Goal: Task Accomplishment & Management: Manage account settings

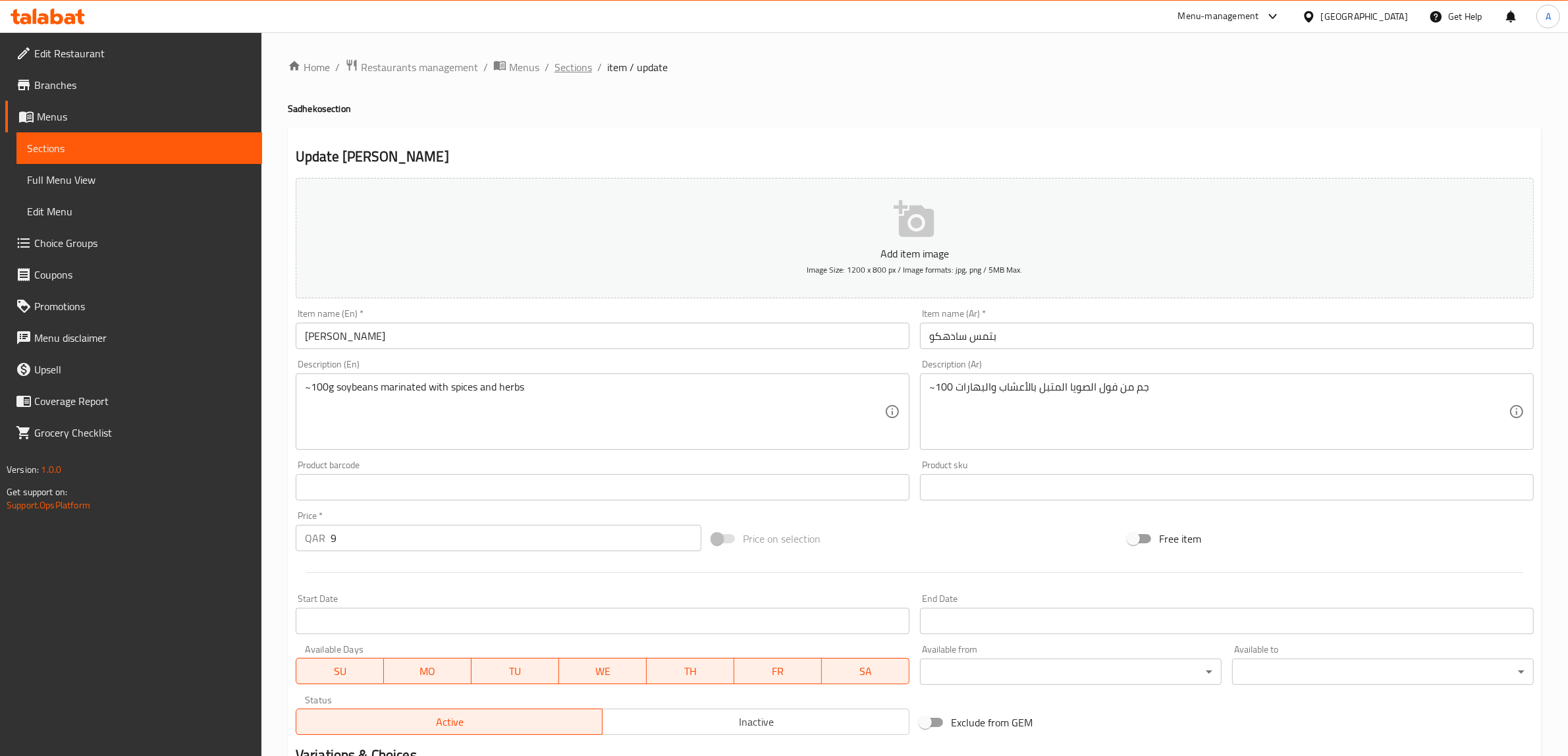
click at [565, 63] on span "Sections" at bounding box center [573, 67] width 38 height 16
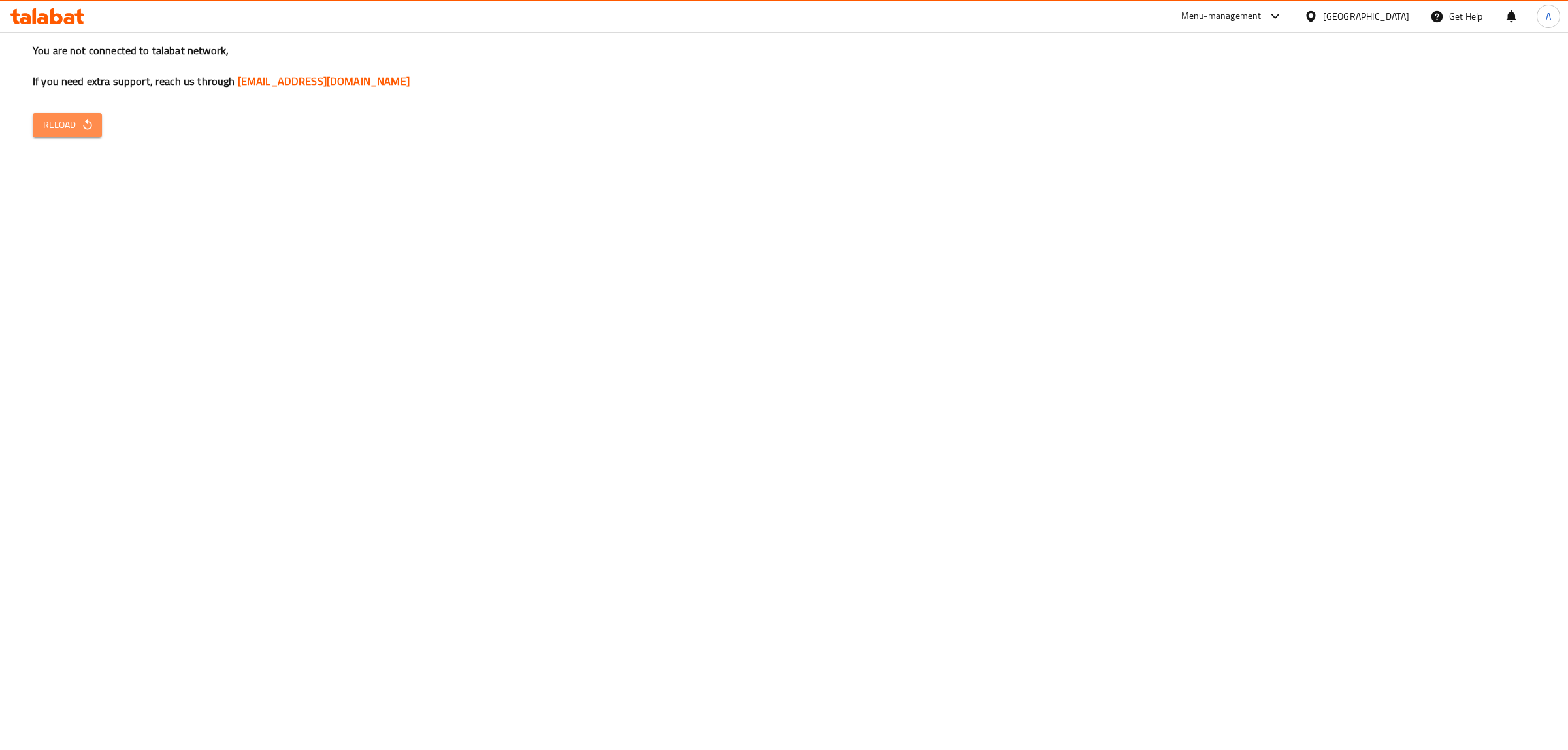
click at [61, 133] on span "Reload" at bounding box center [67, 125] width 48 height 17
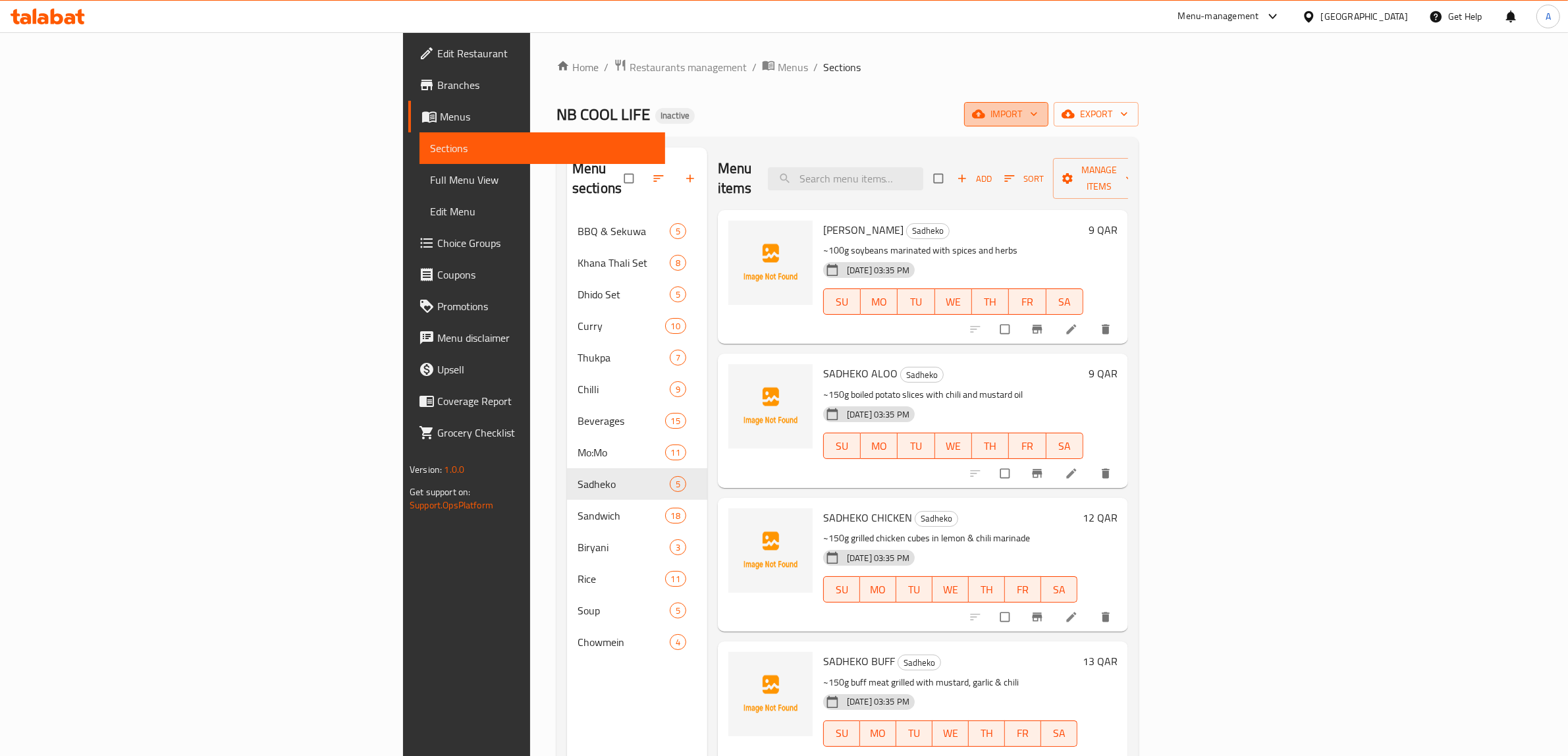
click at [1038, 114] on span "import" at bounding box center [1006, 114] width 64 height 17
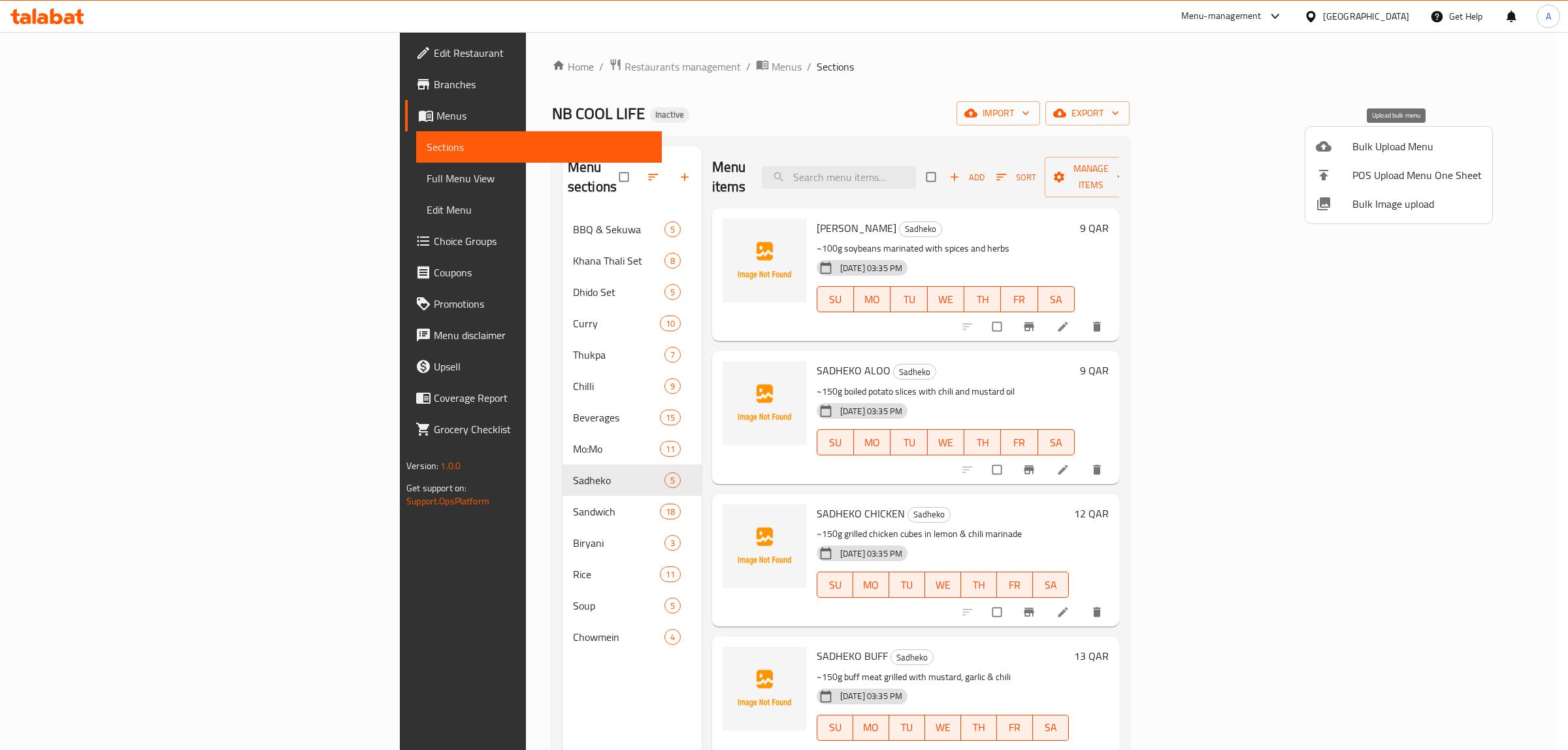
click at [1376, 147] on span "Bulk Upload Menu" at bounding box center [1417, 146] width 129 height 16
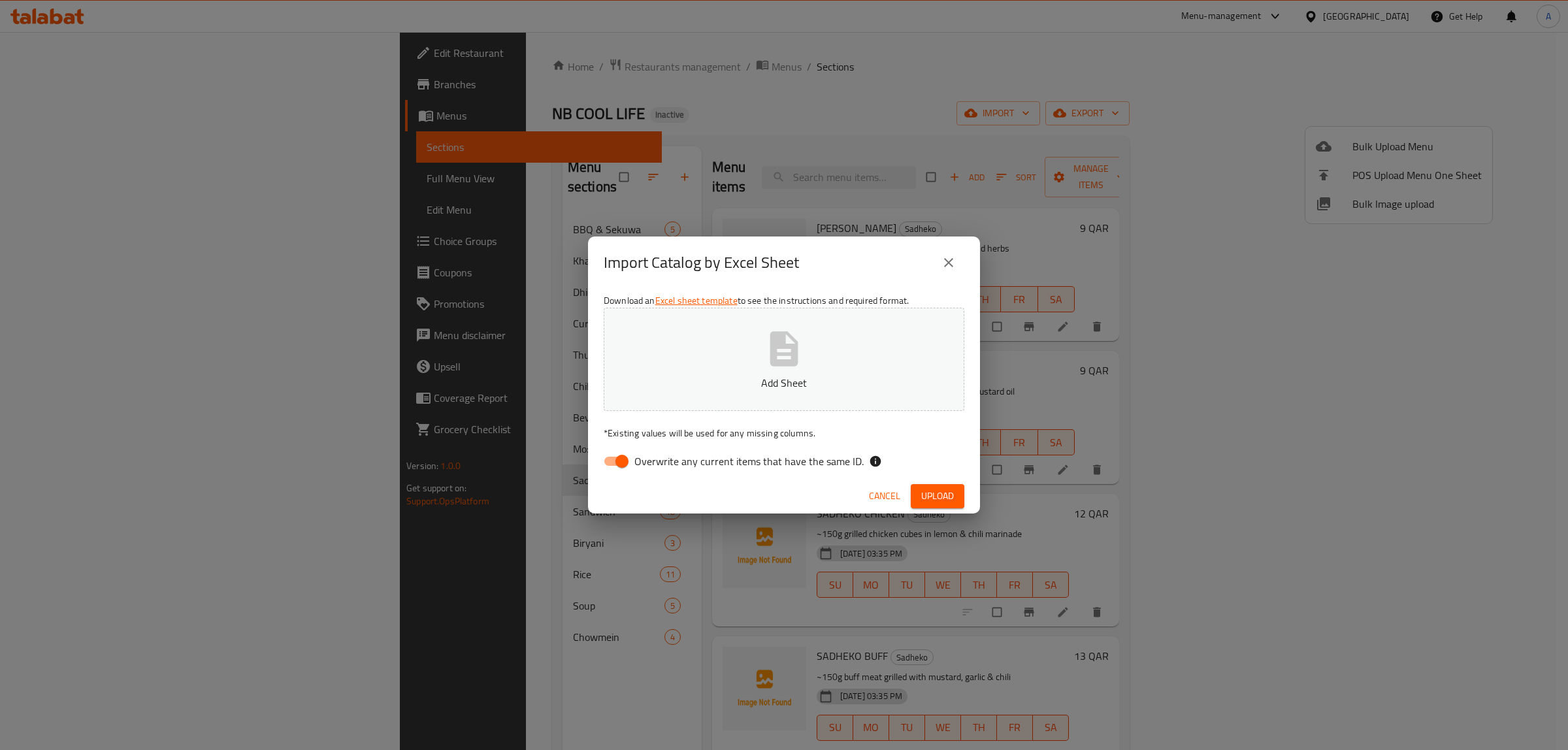
click at [704, 454] on span "Overwrite any current items that have the same ID." at bounding box center [749, 461] width 230 height 16
click at [659, 454] on input "Overwrite any current items that have the same ID." at bounding box center [622, 461] width 75 height 25
checkbox input "false"
click at [724, 377] on p "Add Sheet" at bounding box center [784, 382] width 320 height 16
click at [935, 494] on span "Upload" at bounding box center [937, 496] width 32 height 17
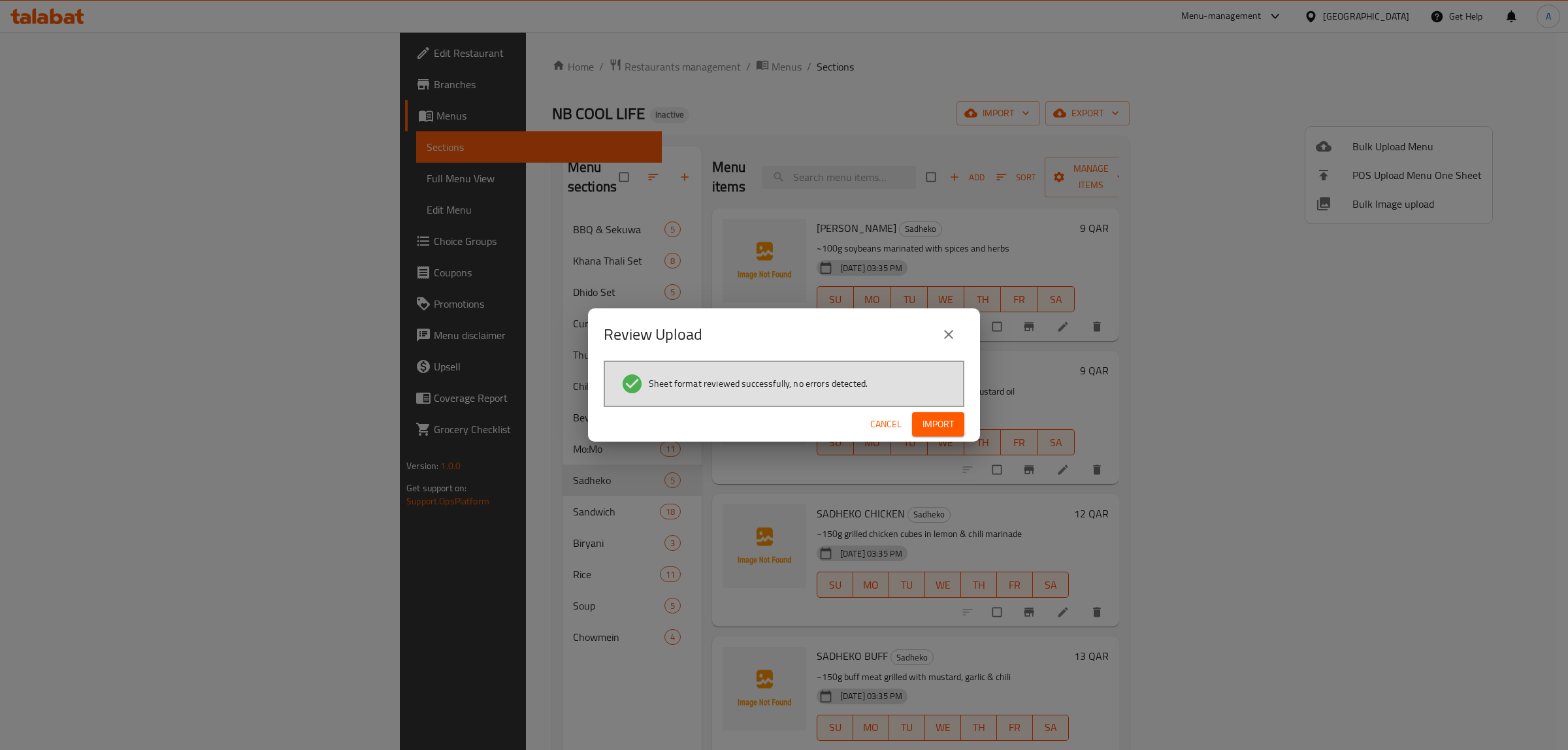
click at [929, 436] on button "Import" at bounding box center [938, 423] width 52 height 24
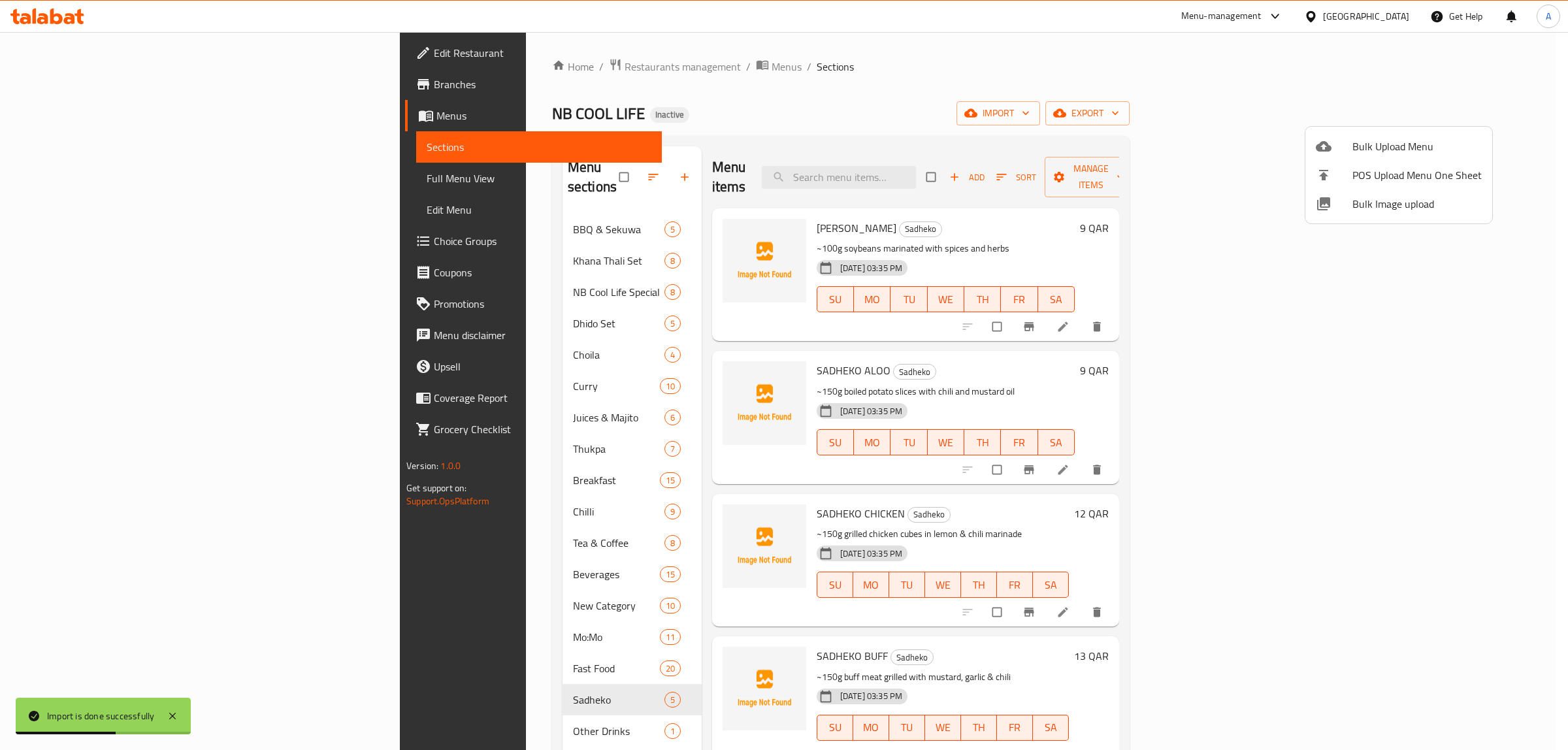
click at [480, 668] on div at bounding box center [784, 375] width 1568 height 750
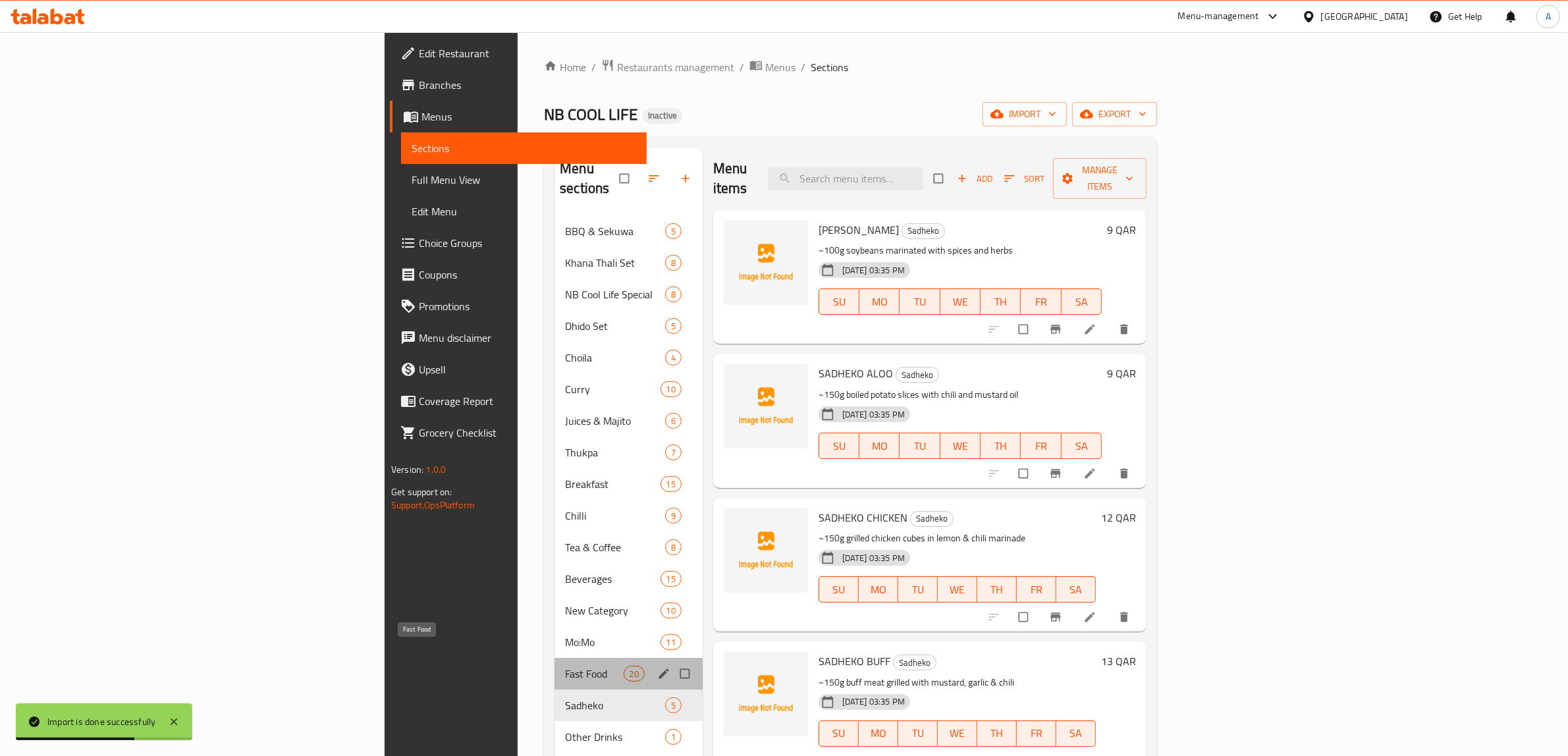
click at [565, 666] on span "Fast Food" at bounding box center [593, 673] width 58 height 16
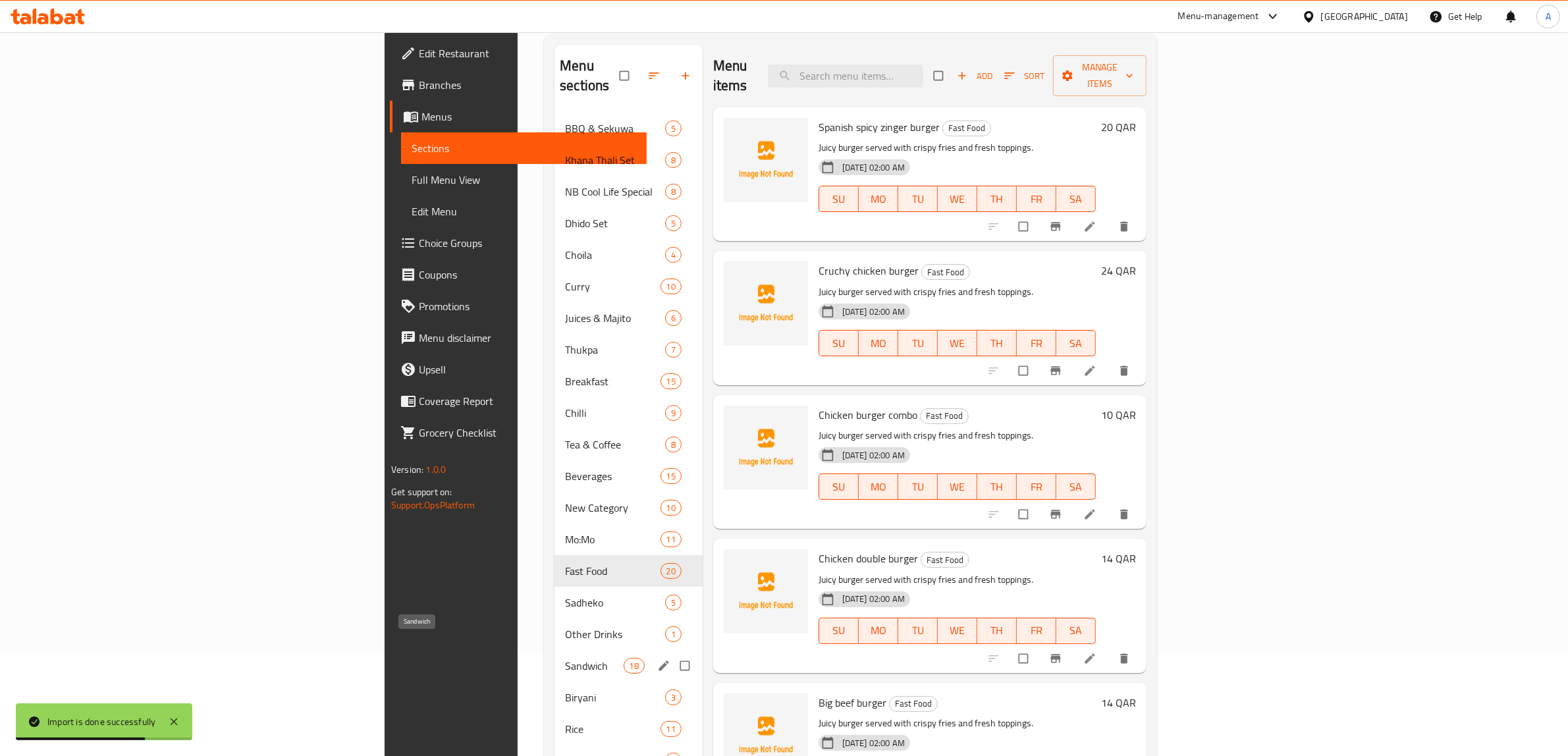
scroll to position [165, 0]
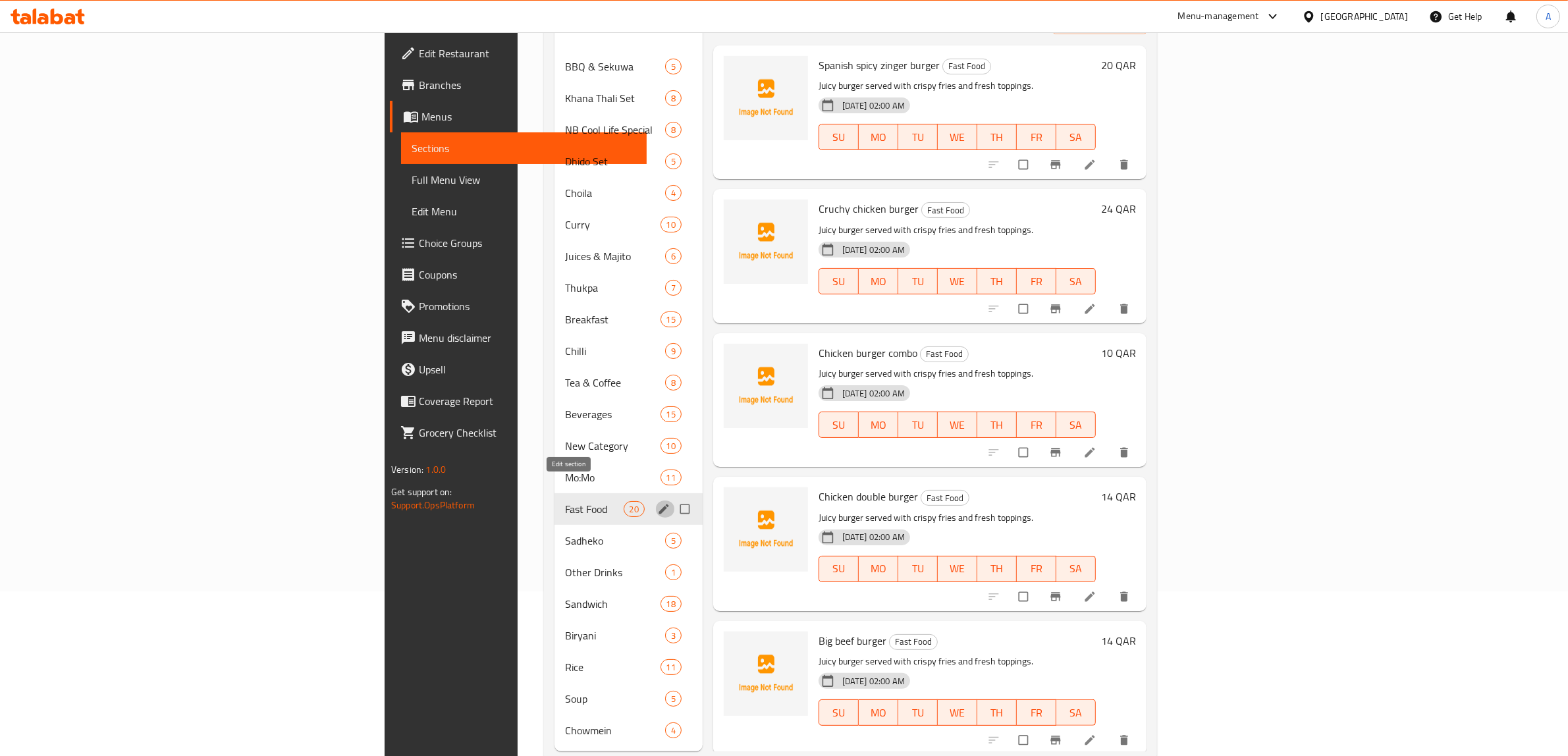
click at [657, 502] on icon "edit" at bounding box center [664, 509] width 13 height 13
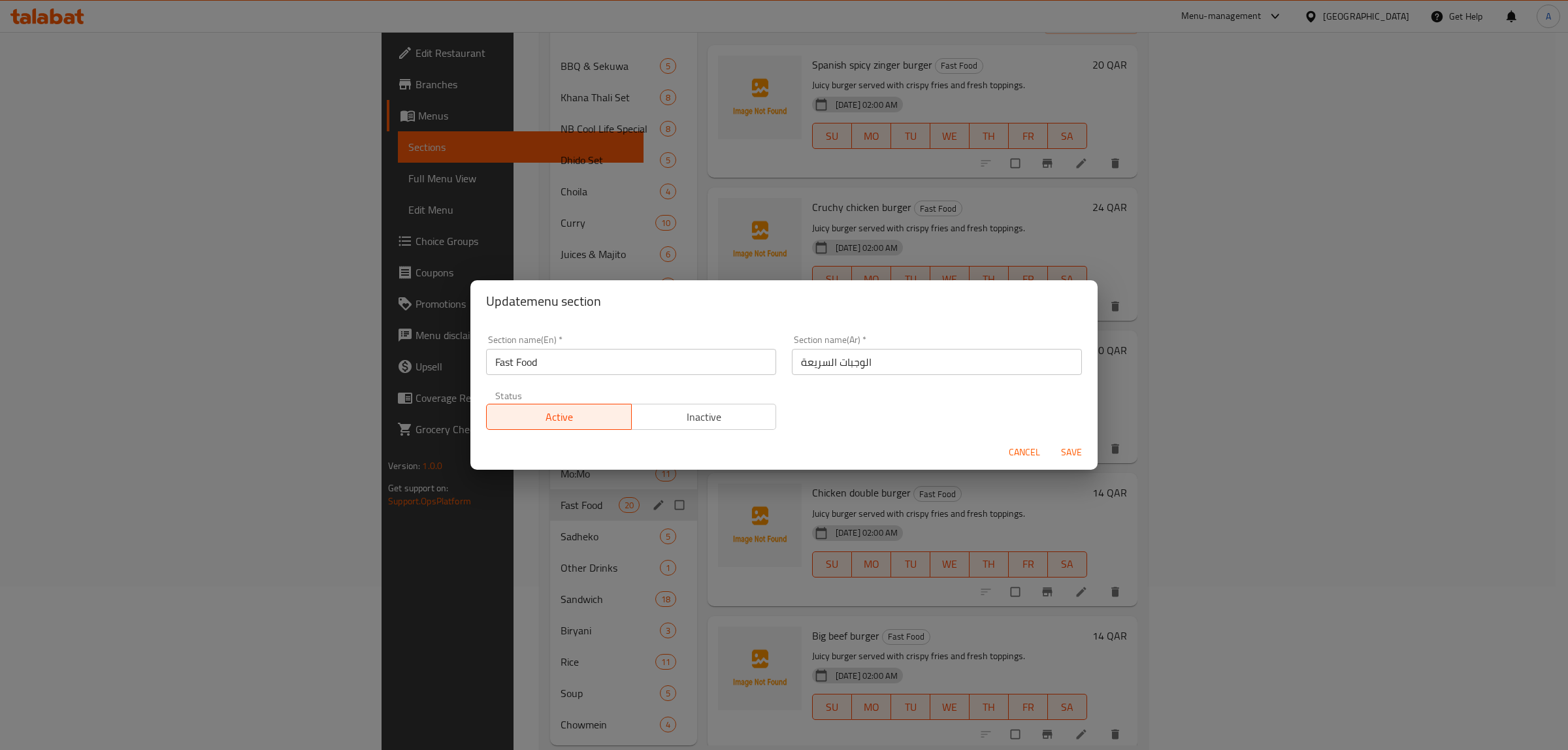
click at [407, 411] on div "Update menu section Section name(En)   * Fast Food Section name(En) * Section n…" at bounding box center [784, 375] width 1568 height 750
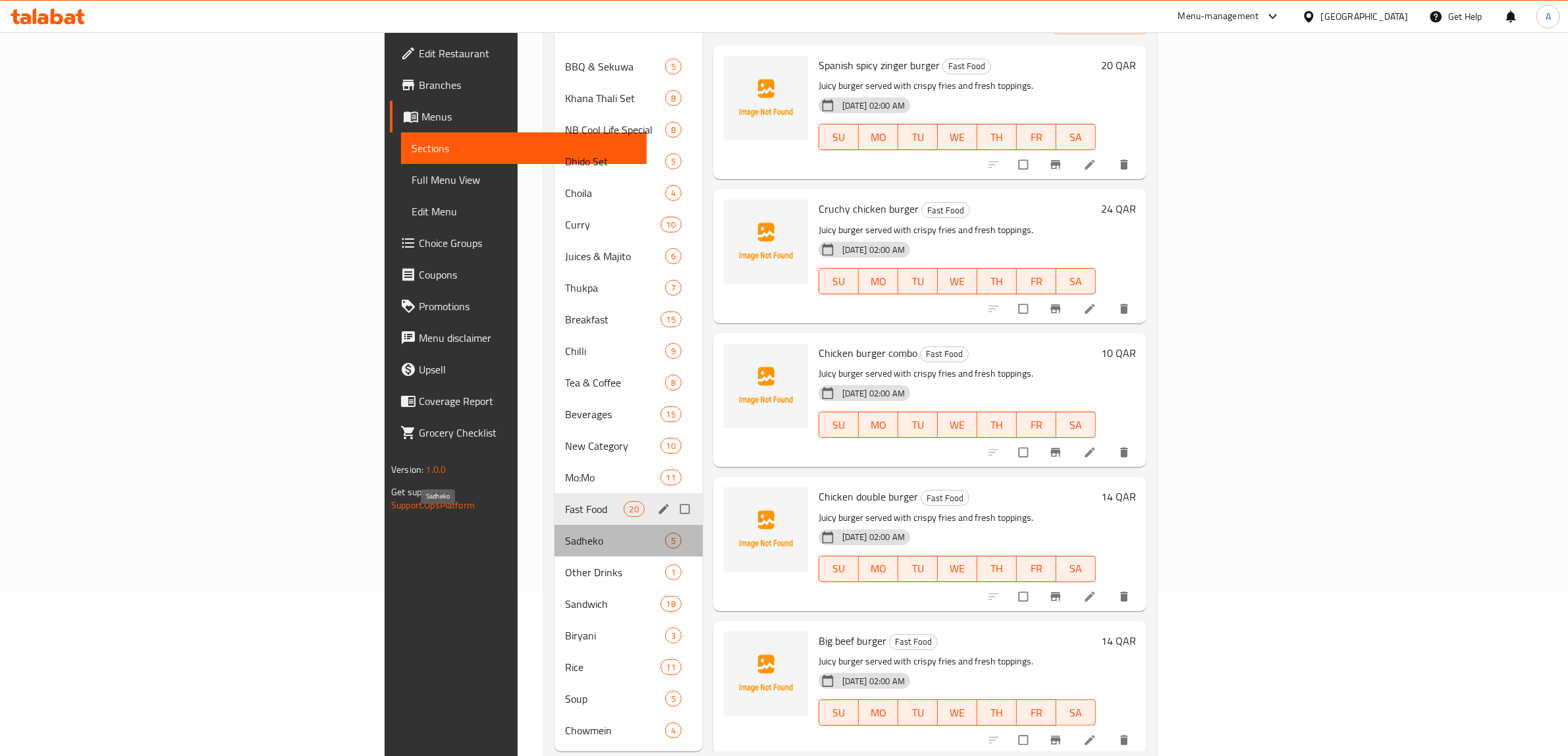
click at [565, 532] on span "Sadheko" at bounding box center [615, 540] width 100 height 16
click at [565, 596] on span "Sandwich" at bounding box center [612, 603] width 94 height 16
click at [565, 532] on span "Sadheko" at bounding box center [597, 540] width 64 height 16
click at [657, 534] on icon "edit" at bounding box center [664, 540] width 13 height 13
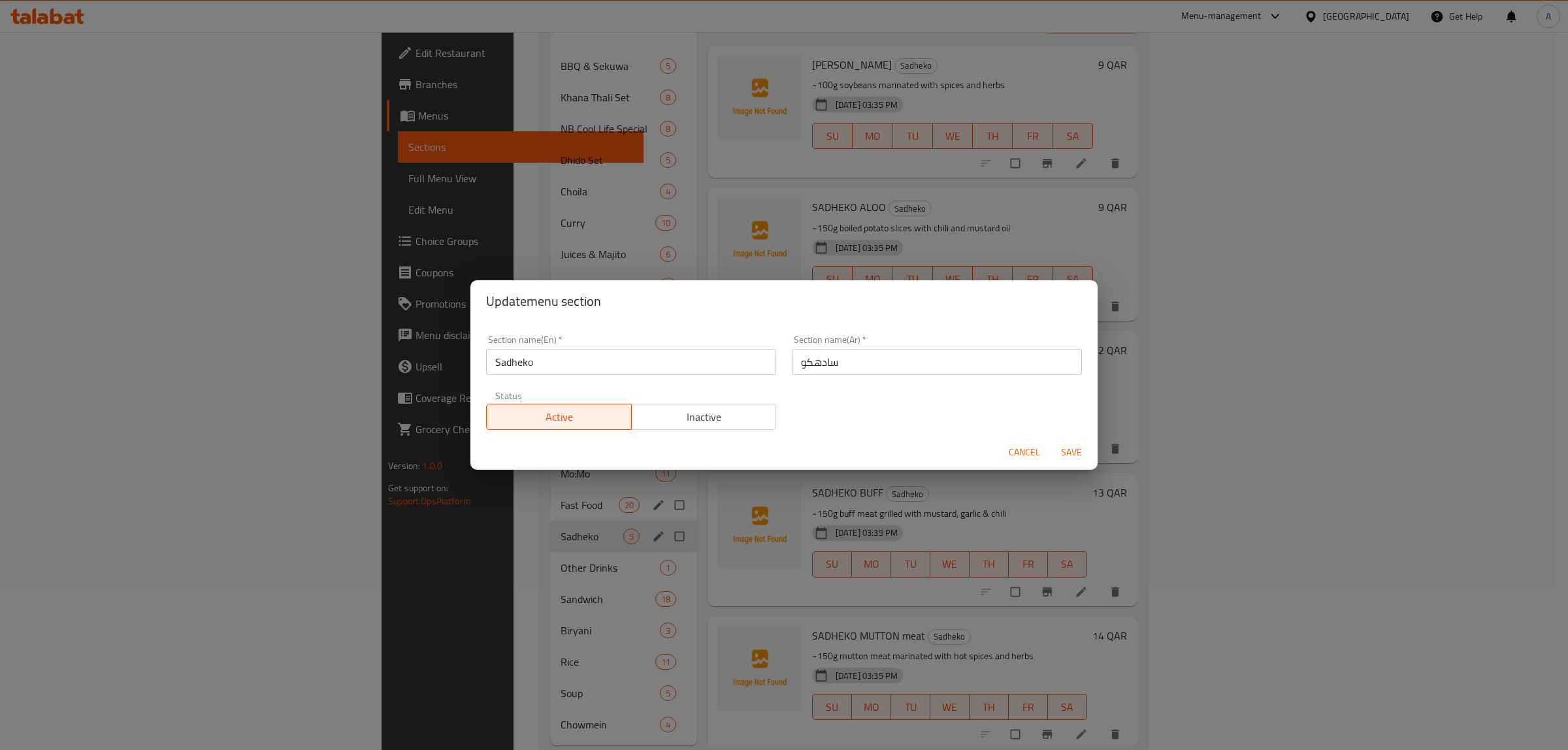
click at [627, 365] on input "Sadheko" at bounding box center [631, 362] width 290 height 27
click at [412, 296] on div "Update menu section Section name(En)   * Sadheko Section name(En) * Section nam…" at bounding box center [784, 375] width 1568 height 750
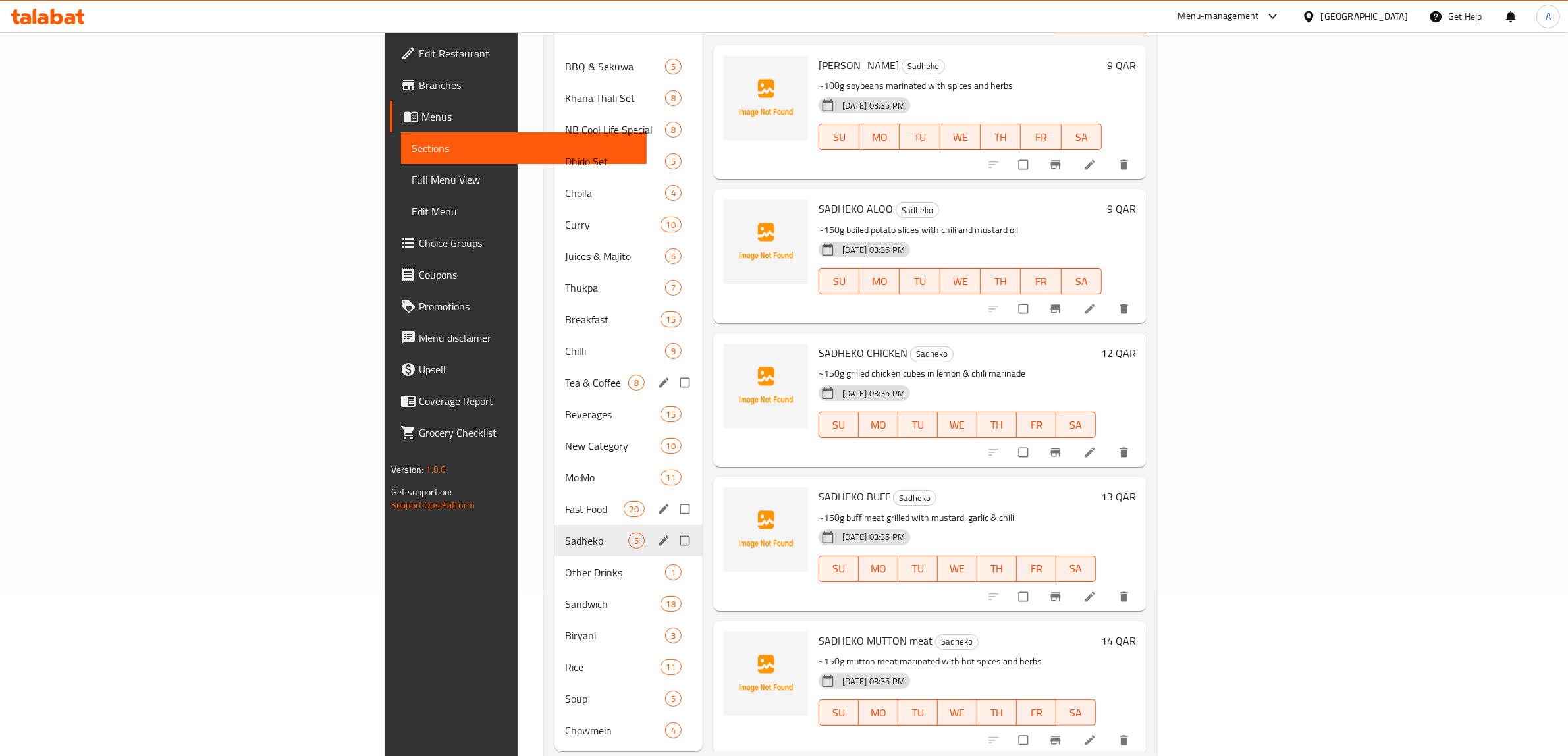
click at [554, 343] on div "Chilli 9" at bounding box center [628, 351] width 148 height 32
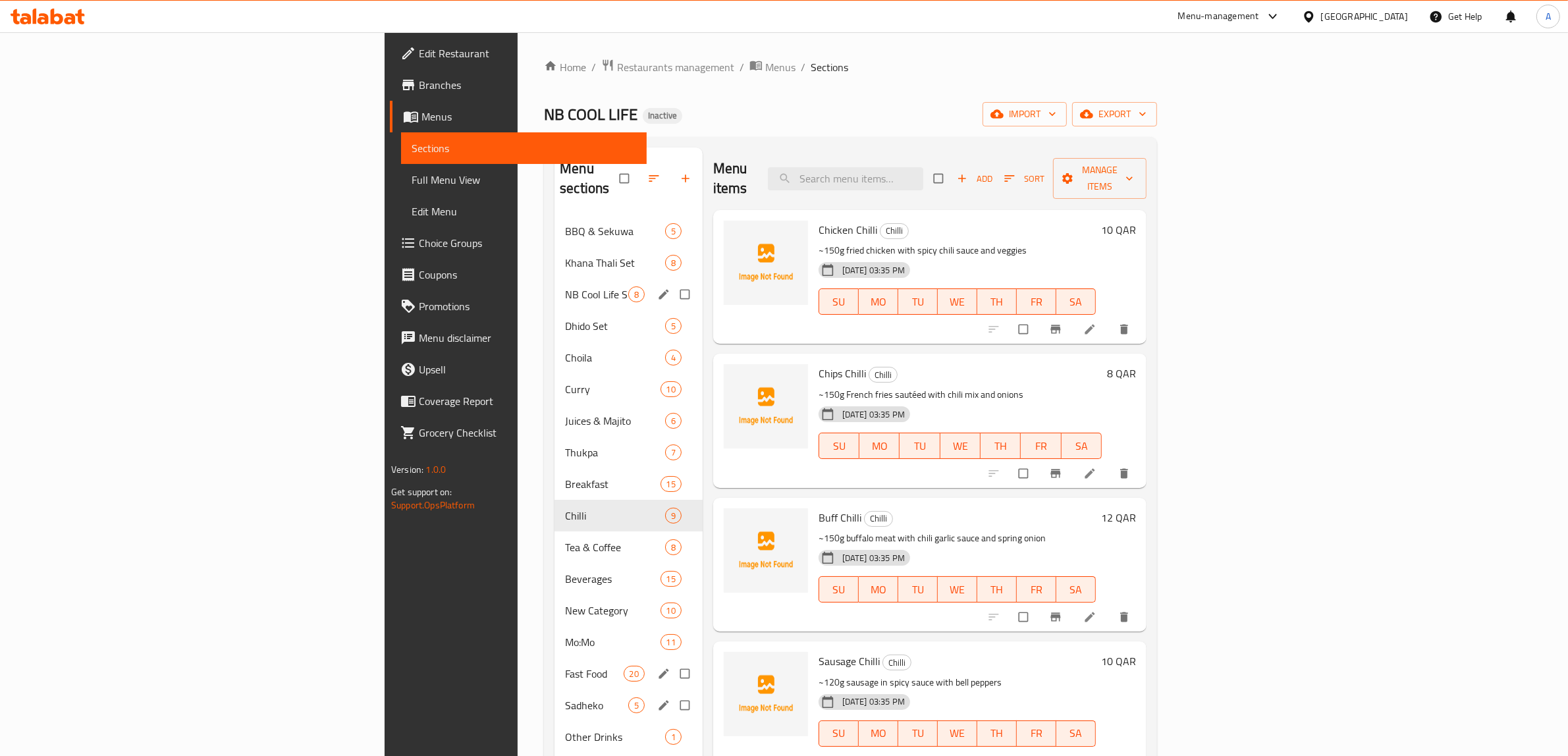
click at [565, 287] on span "NB Cool Life Special" at bounding box center [597, 294] width 64 height 16
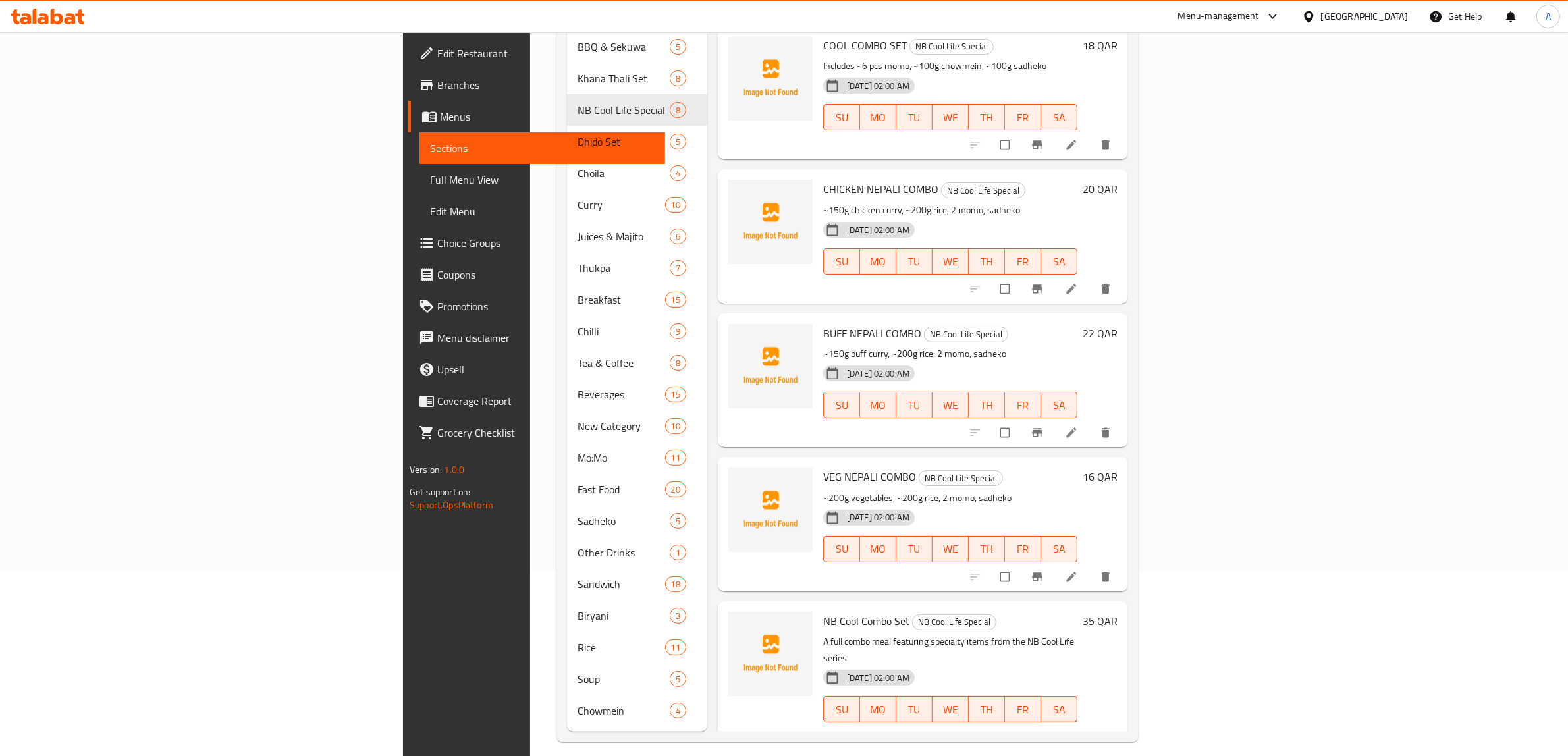
scroll to position [185, 0]
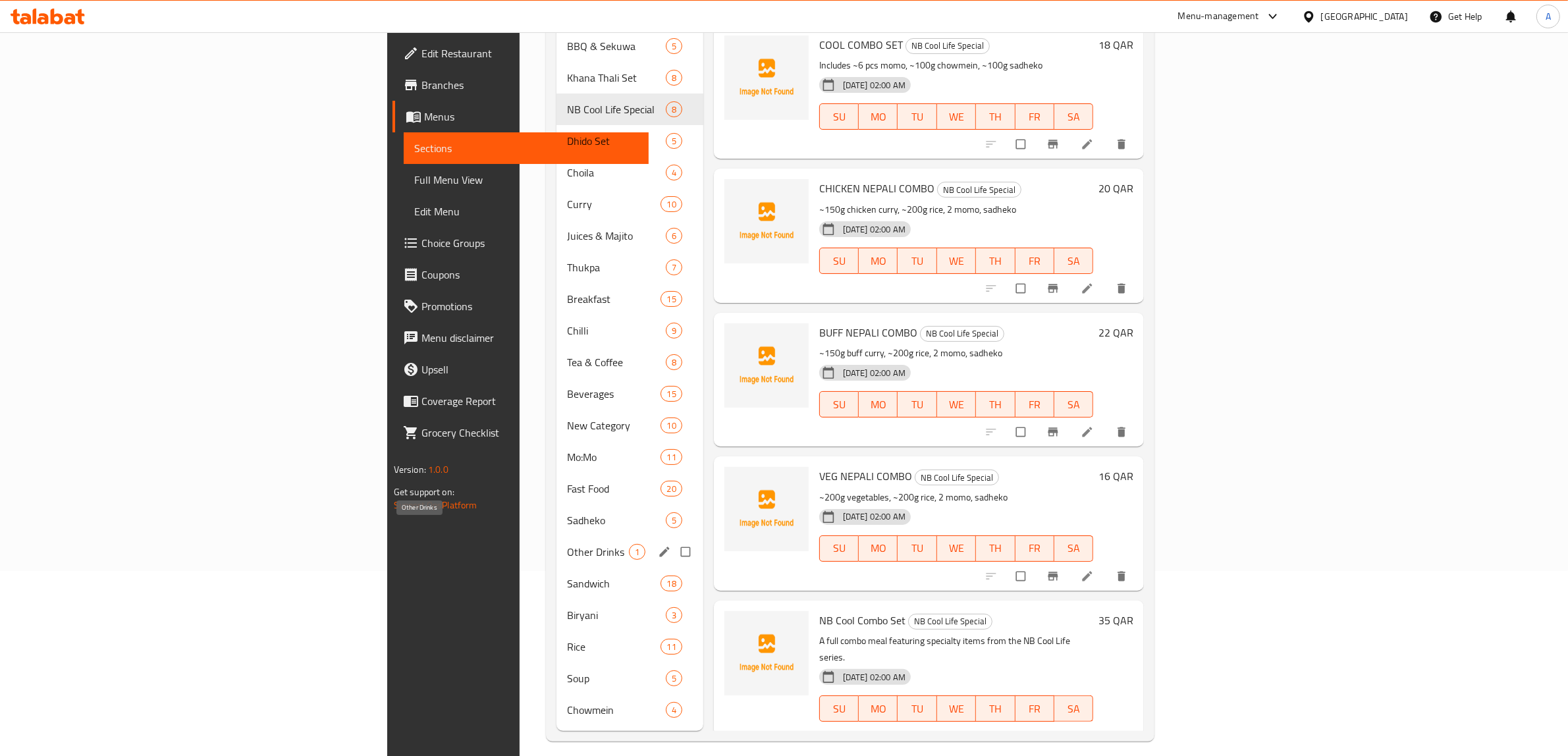
click at [567, 544] on span "Other Drinks" at bounding box center [598, 551] width 62 height 16
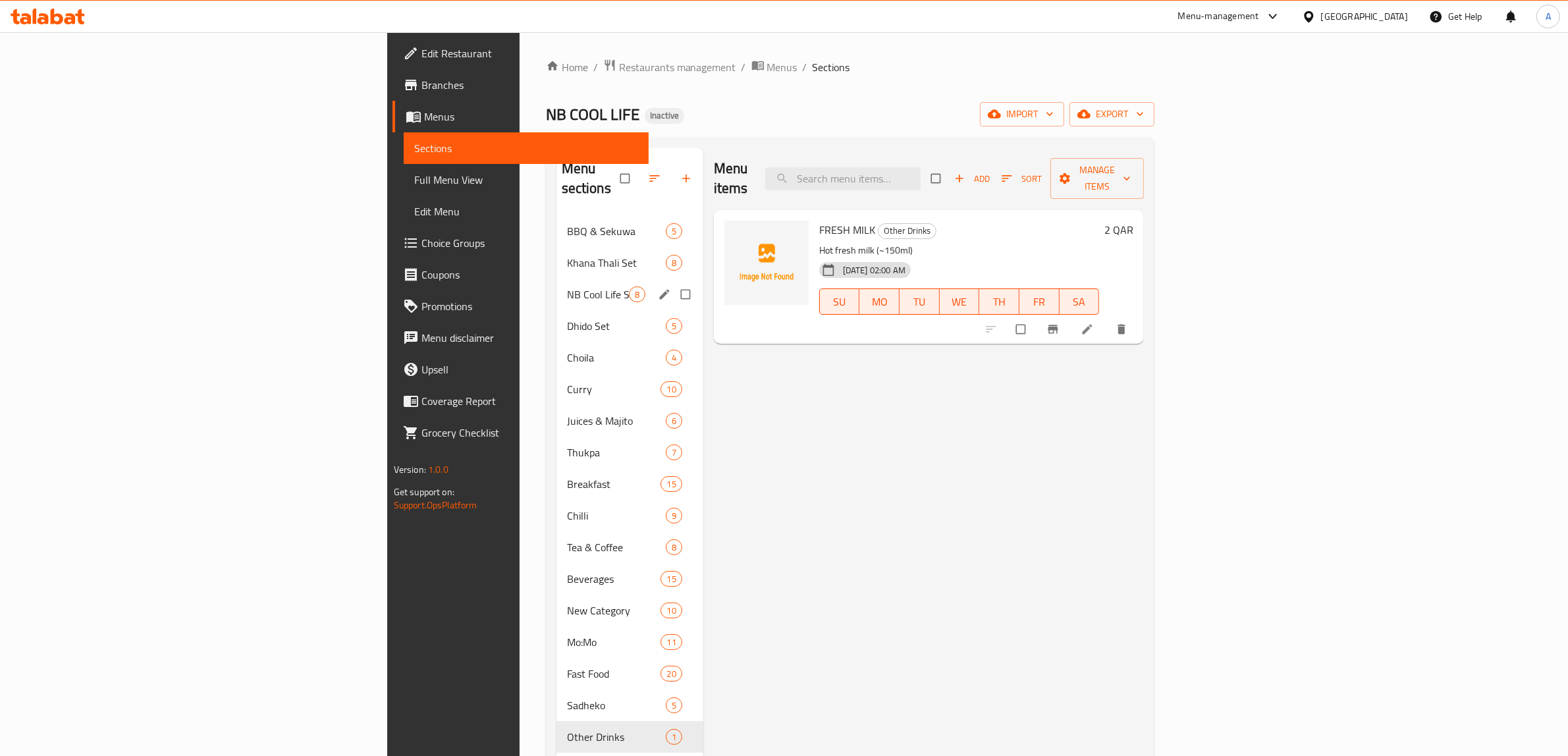
click at [673, 282] on input "Menu sections" at bounding box center [686, 294] width 28 height 25
checkbox input "true"
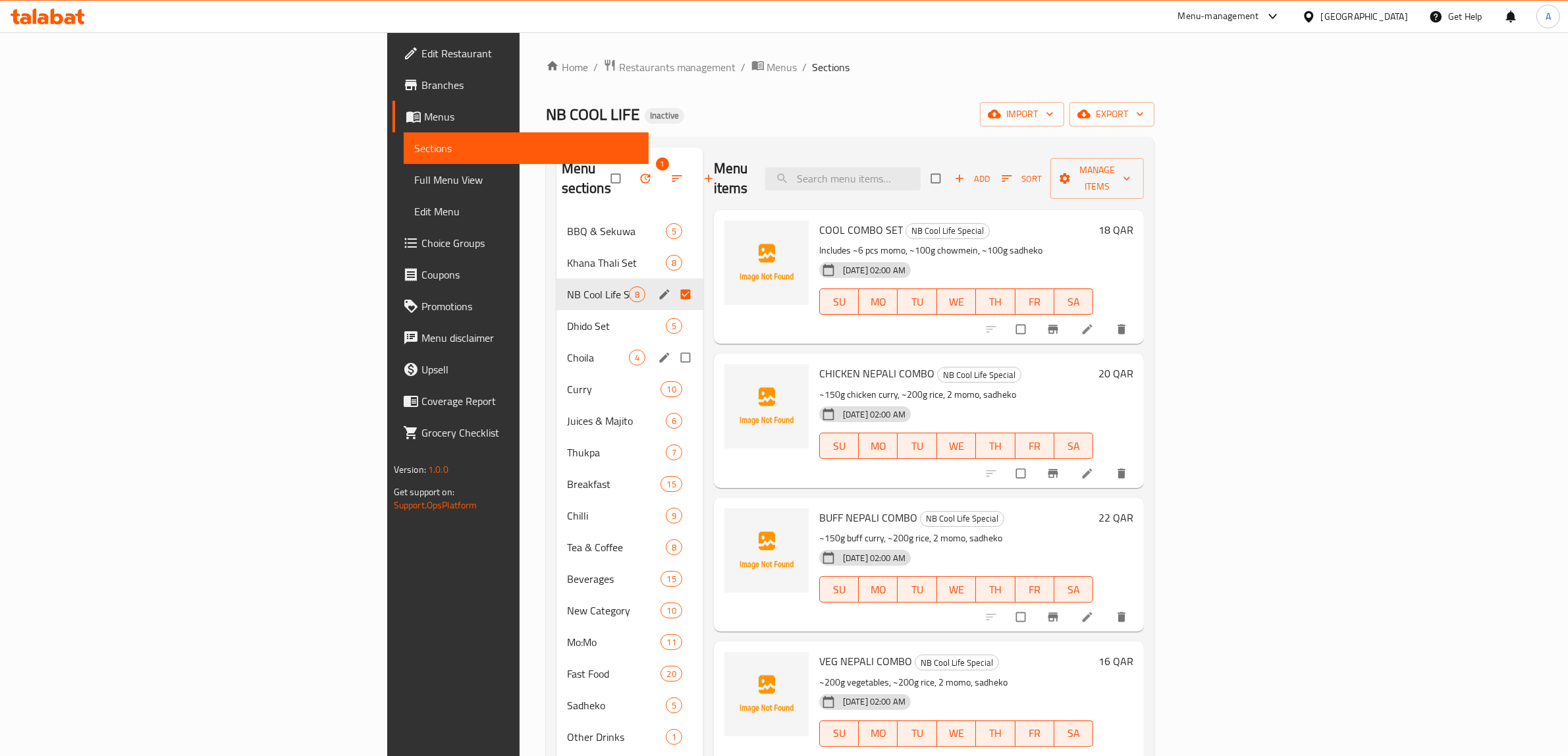
click at [673, 345] on input "Menu sections" at bounding box center [686, 358] width 28 height 25
checkbox input "true"
click at [673, 408] on input "Menu sections" at bounding box center [686, 421] width 28 height 25
checkbox input "true"
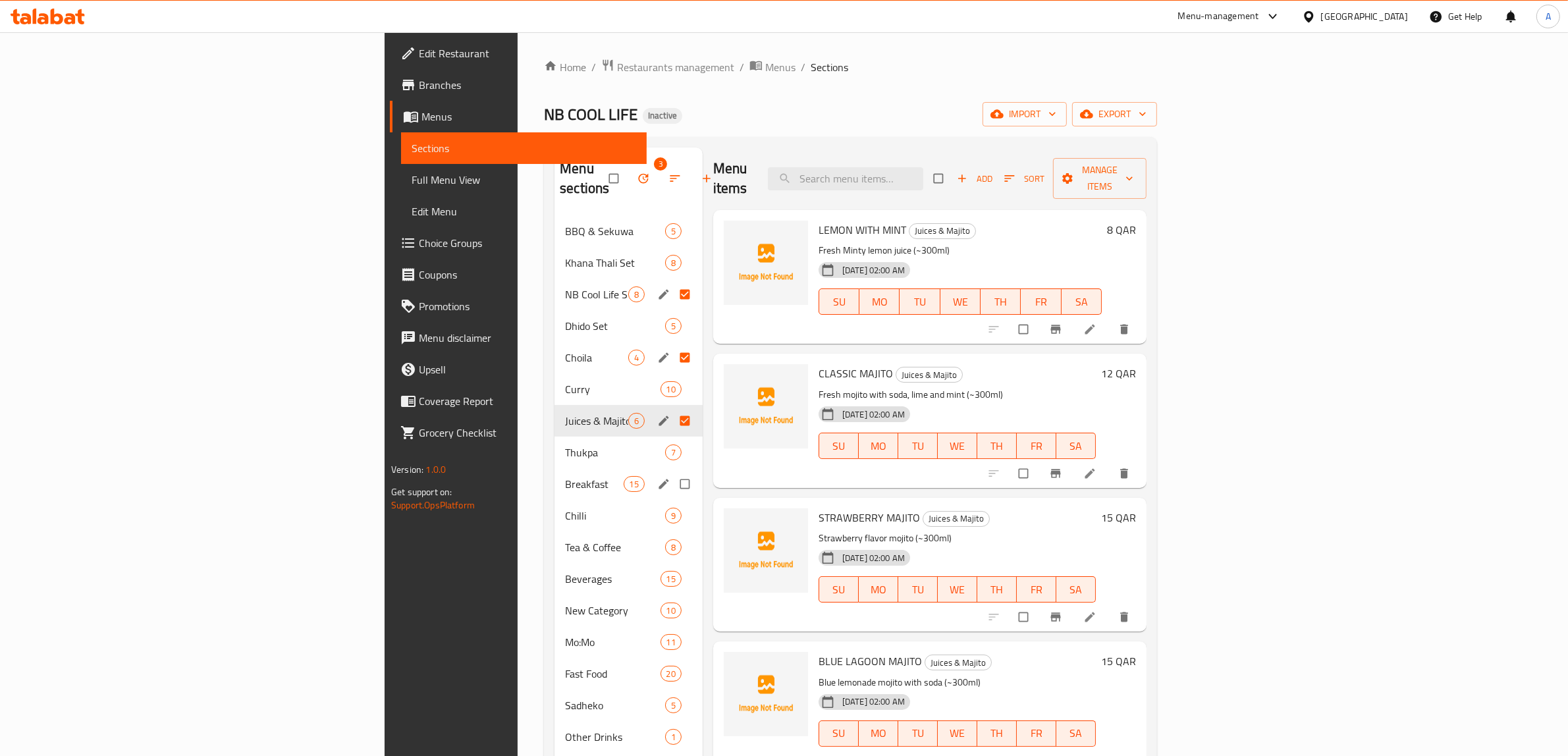
click at [673, 471] on input "Menu sections" at bounding box center [686, 484] width 28 height 25
checkbox input "true"
click at [673, 535] on input "Menu sections" at bounding box center [686, 547] width 28 height 25
checkbox input "true"
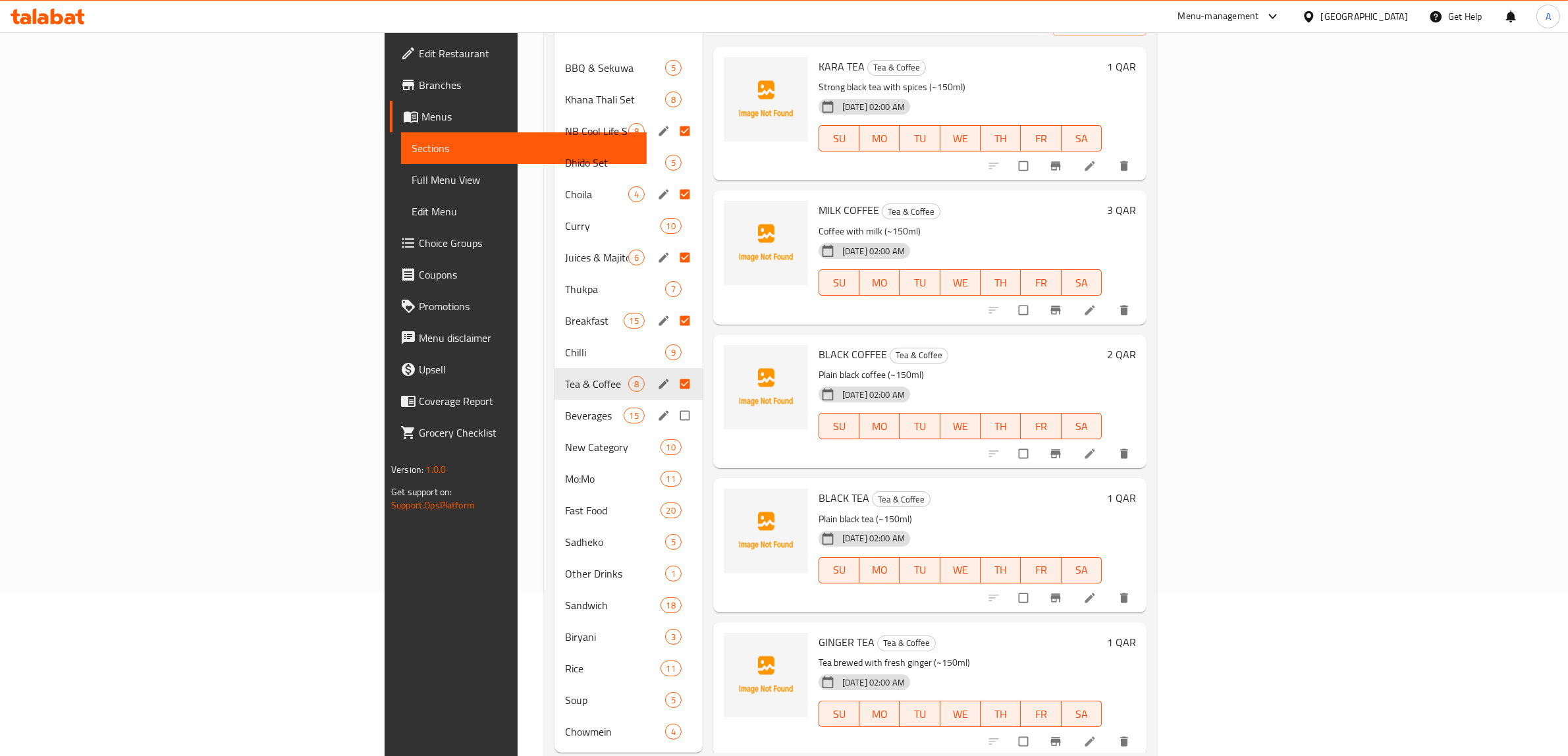
scroll to position [165, 0]
click at [673, 433] on input "Menu sections" at bounding box center [686, 445] width 28 height 25
checkbox input "true"
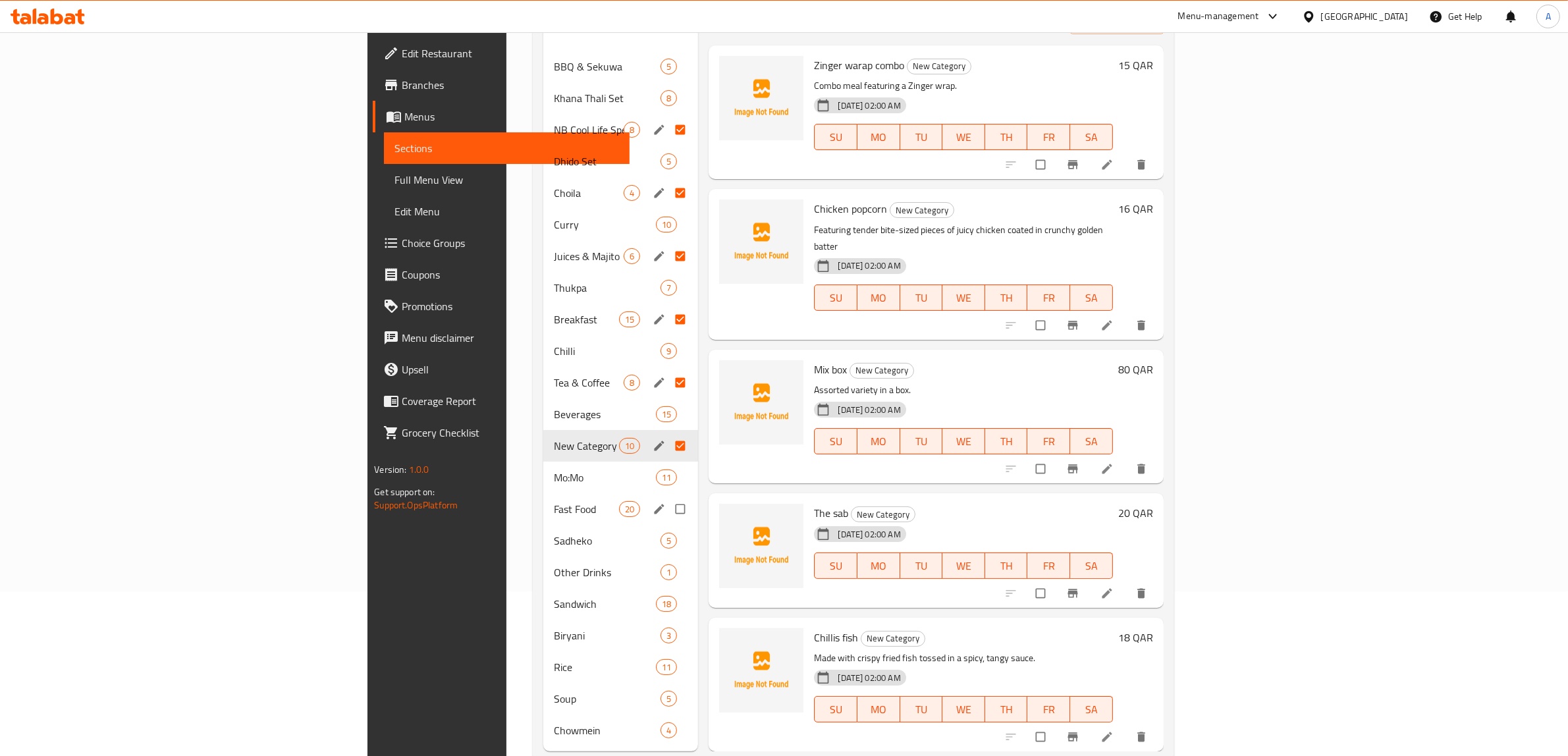
click at [668, 496] on input "Menu sections" at bounding box center [681, 509] width 28 height 25
checkbox input "true"
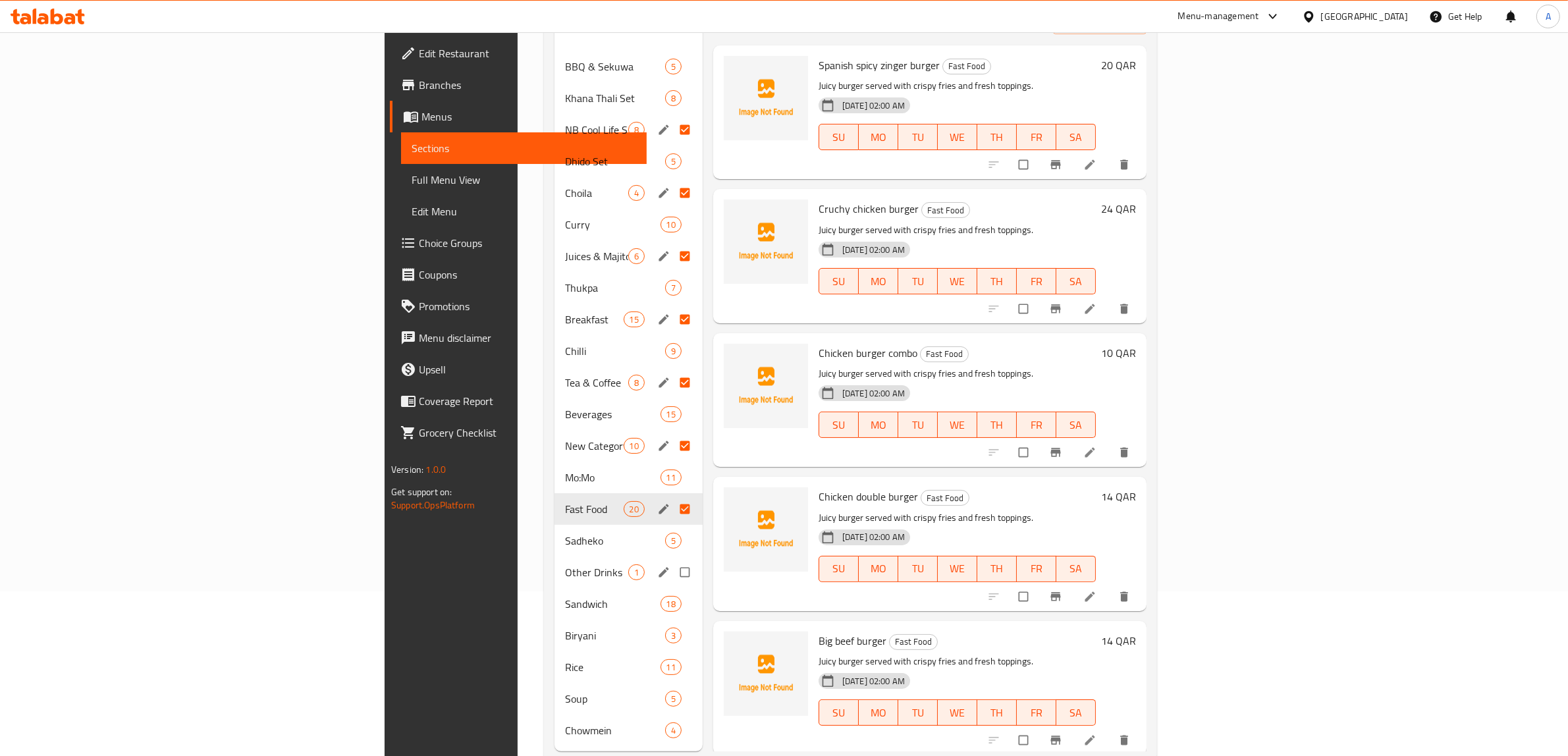
click at [673, 560] on input "Menu sections" at bounding box center [686, 572] width 28 height 25
checkbox input "true"
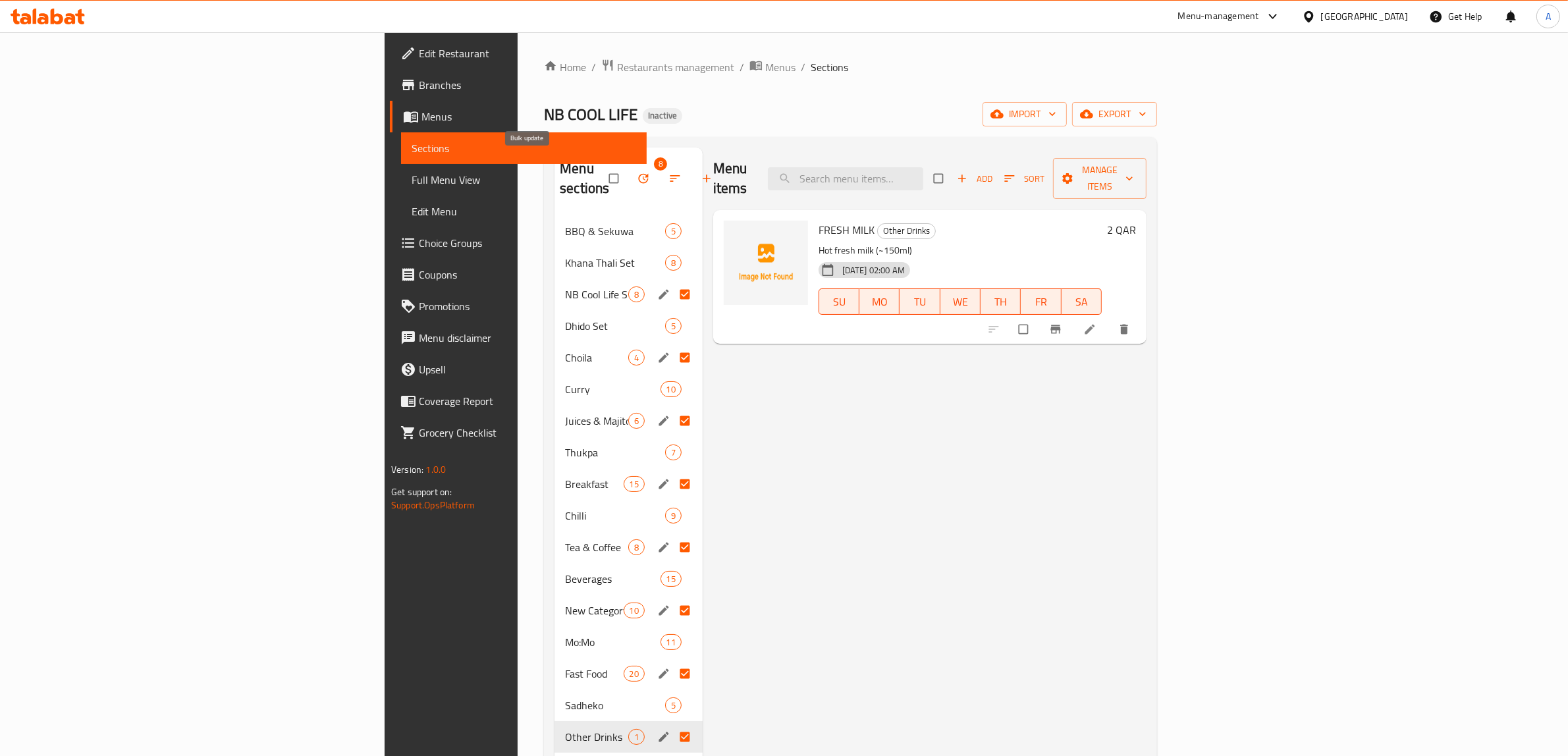
click at [629, 164] on button "button" at bounding box center [645, 178] width 32 height 29
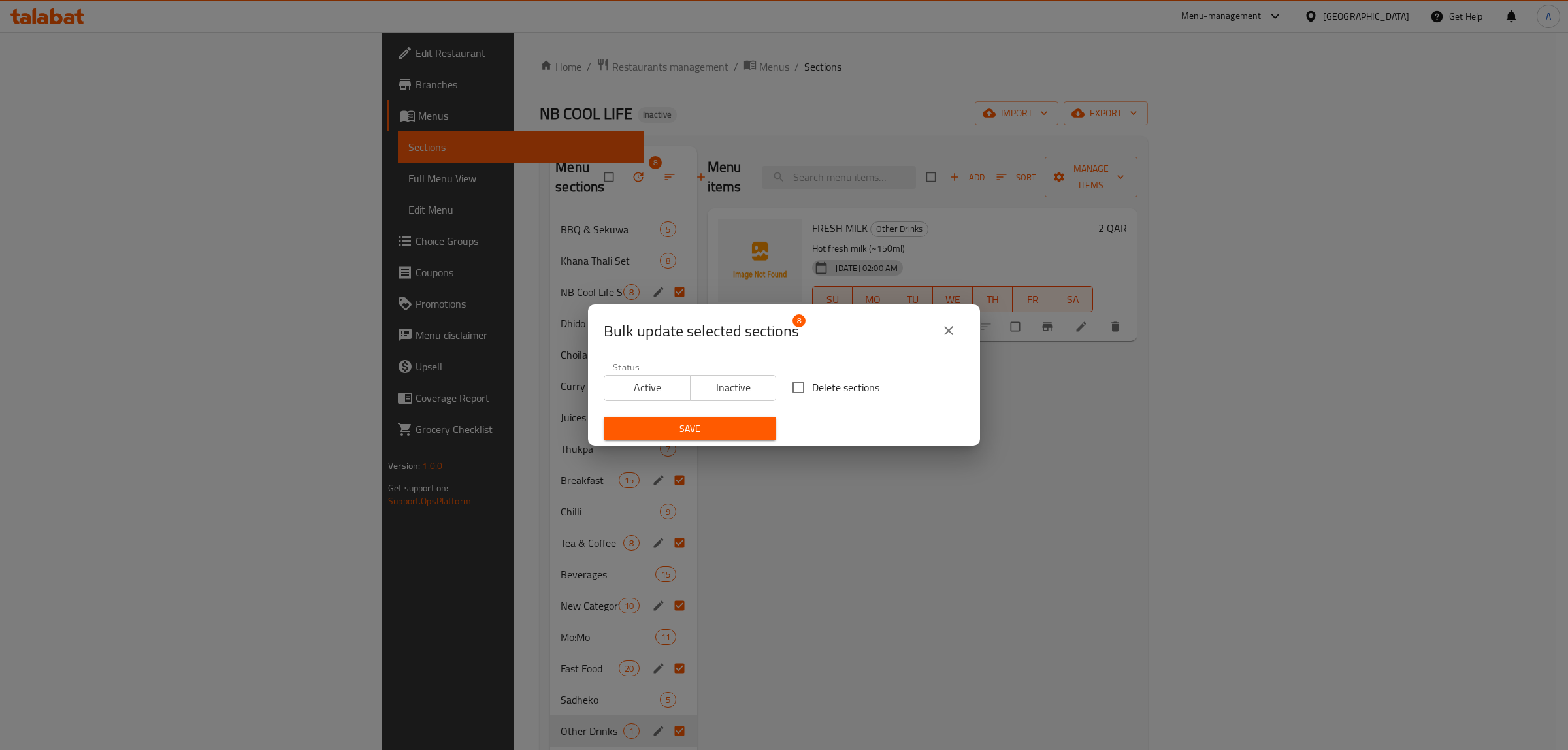
click at [812, 395] on span "Delete sections" at bounding box center [845, 387] width 67 height 16
click at [808, 395] on input "Delete sections" at bounding box center [798, 387] width 27 height 27
checkbox input "true"
click at [726, 433] on span "Save" at bounding box center [690, 428] width 152 height 17
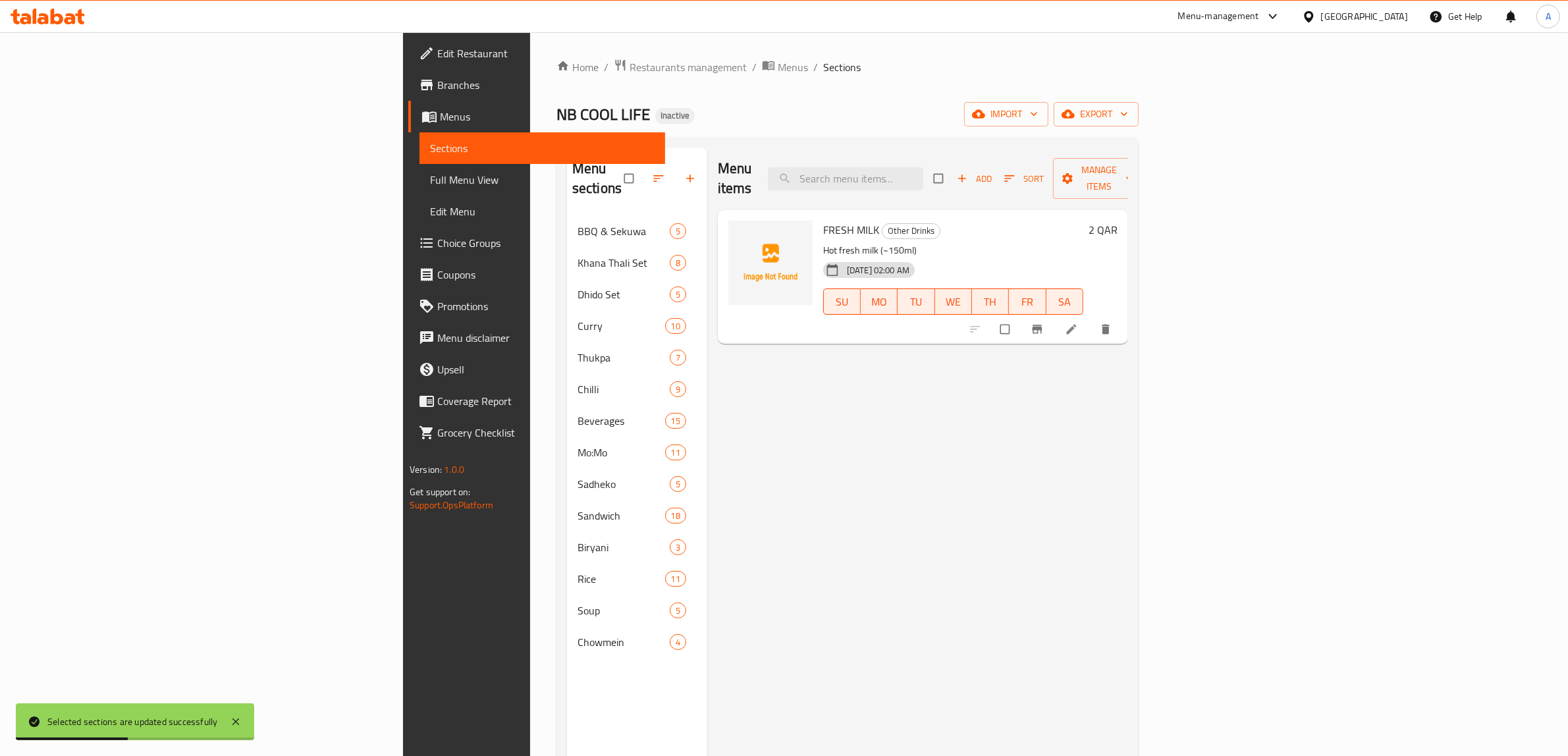
click at [430, 210] on span "Edit Menu" at bounding box center [542, 211] width 225 height 16
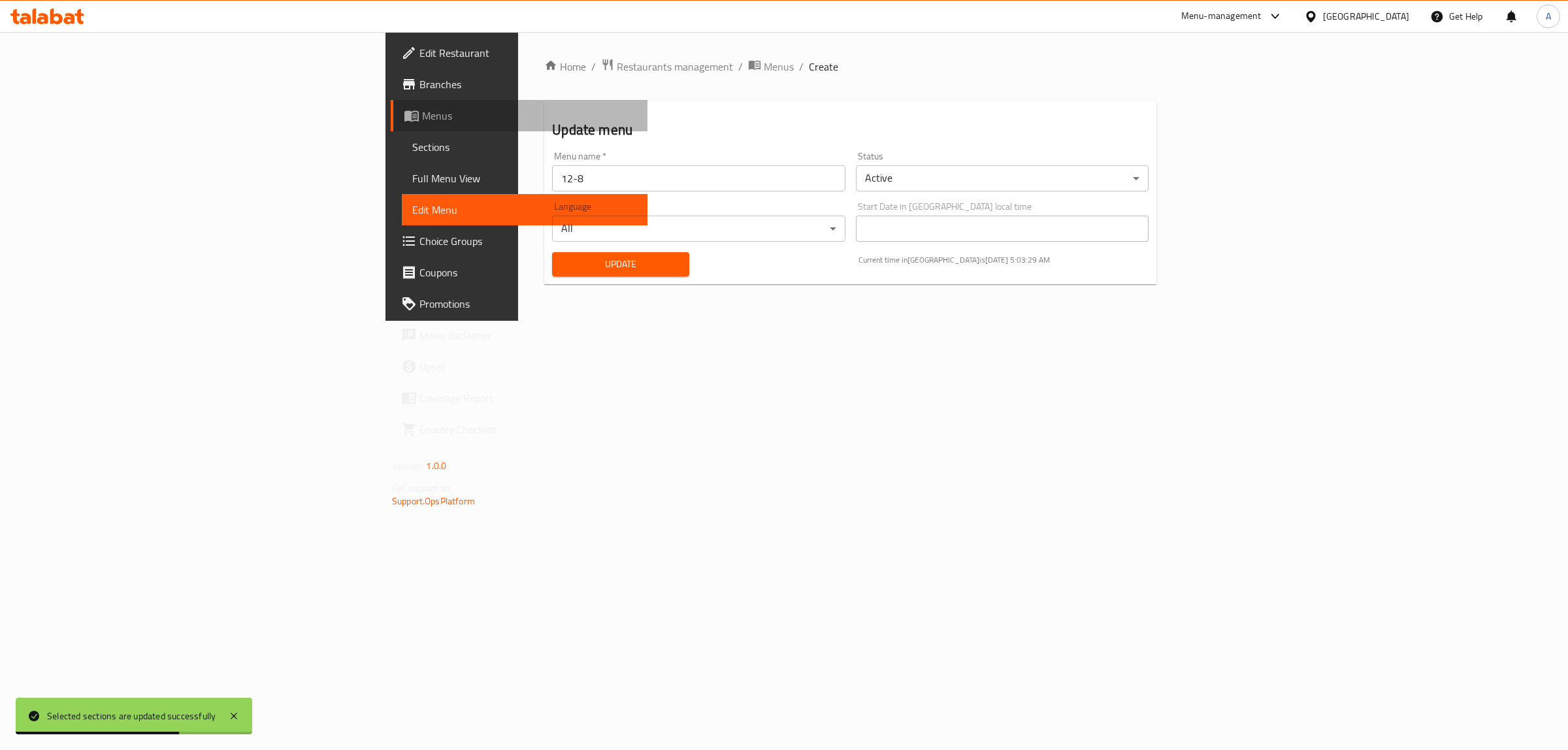
click at [422, 113] on span "Menus" at bounding box center [529, 115] width 215 height 16
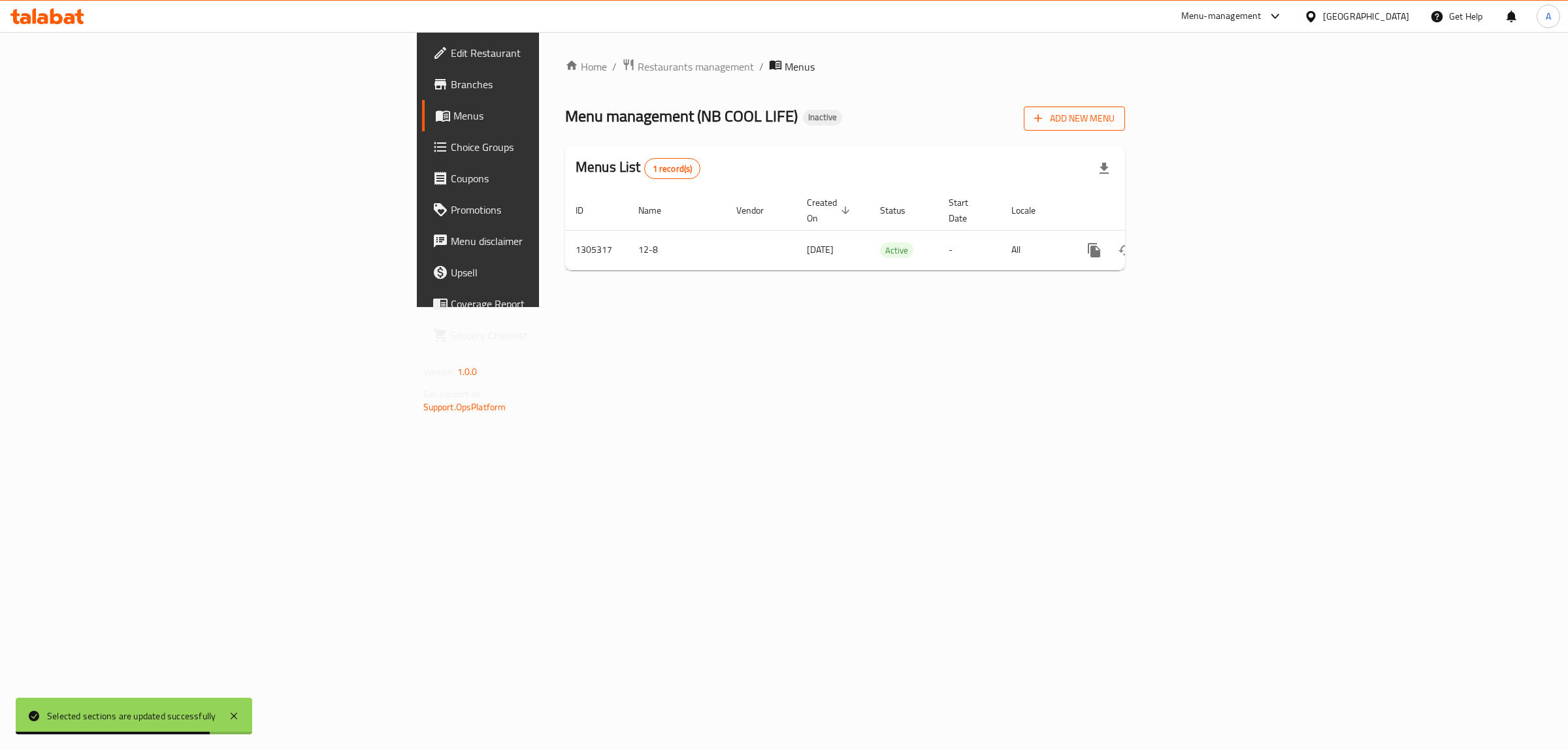
click at [1114, 119] on span "Add New Menu" at bounding box center [1074, 119] width 80 height 17
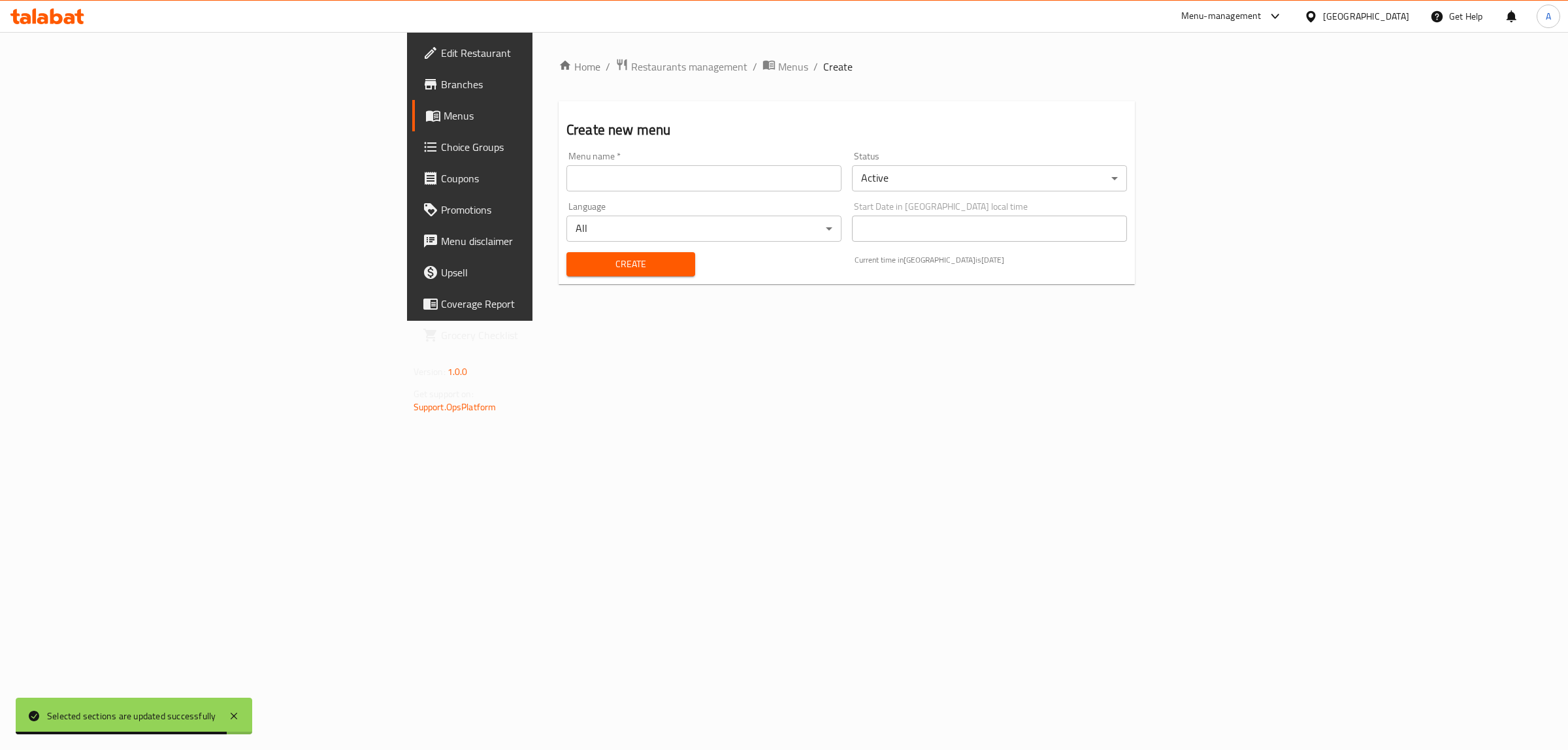
click at [707, 177] on input "text" at bounding box center [704, 178] width 275 height 27
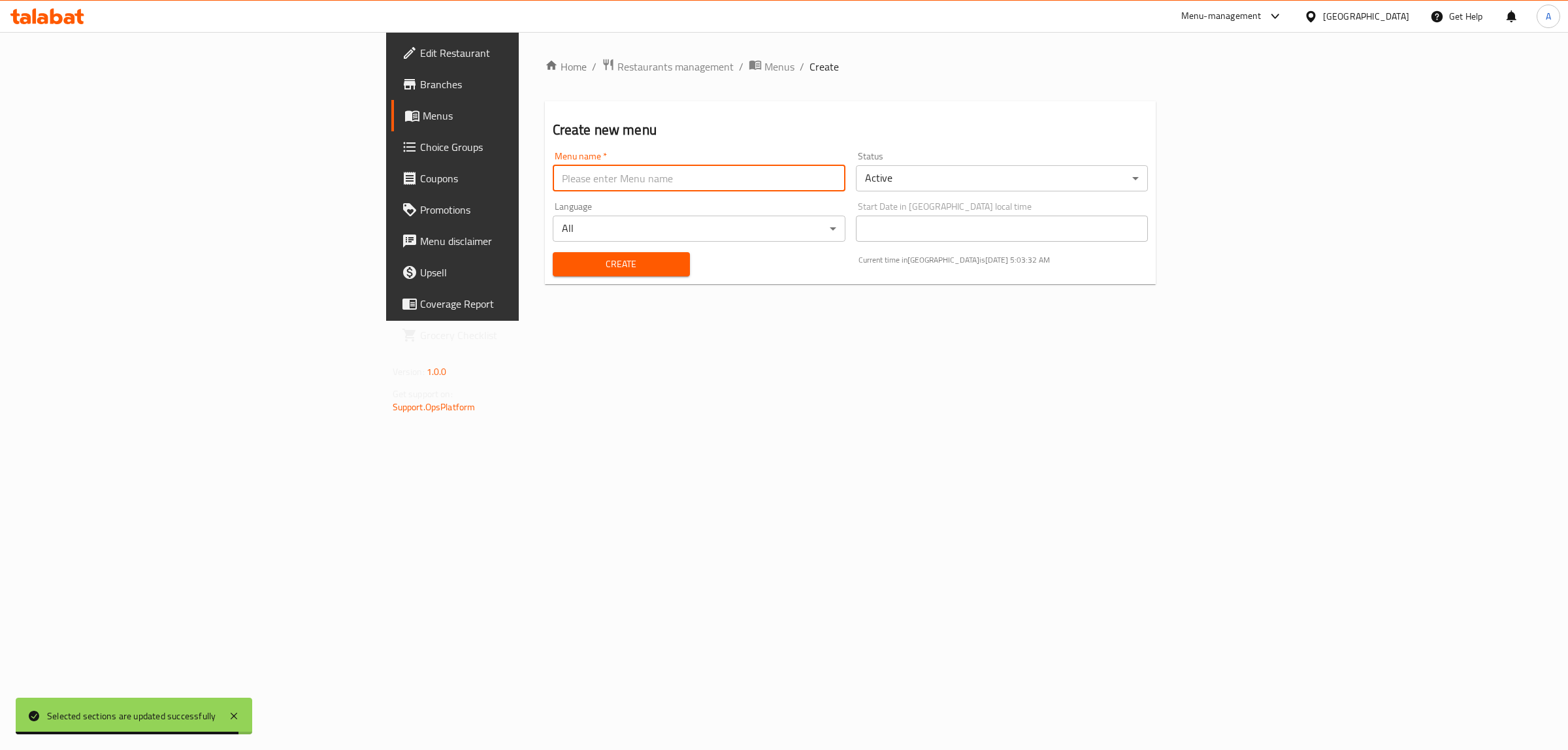
type input "1"
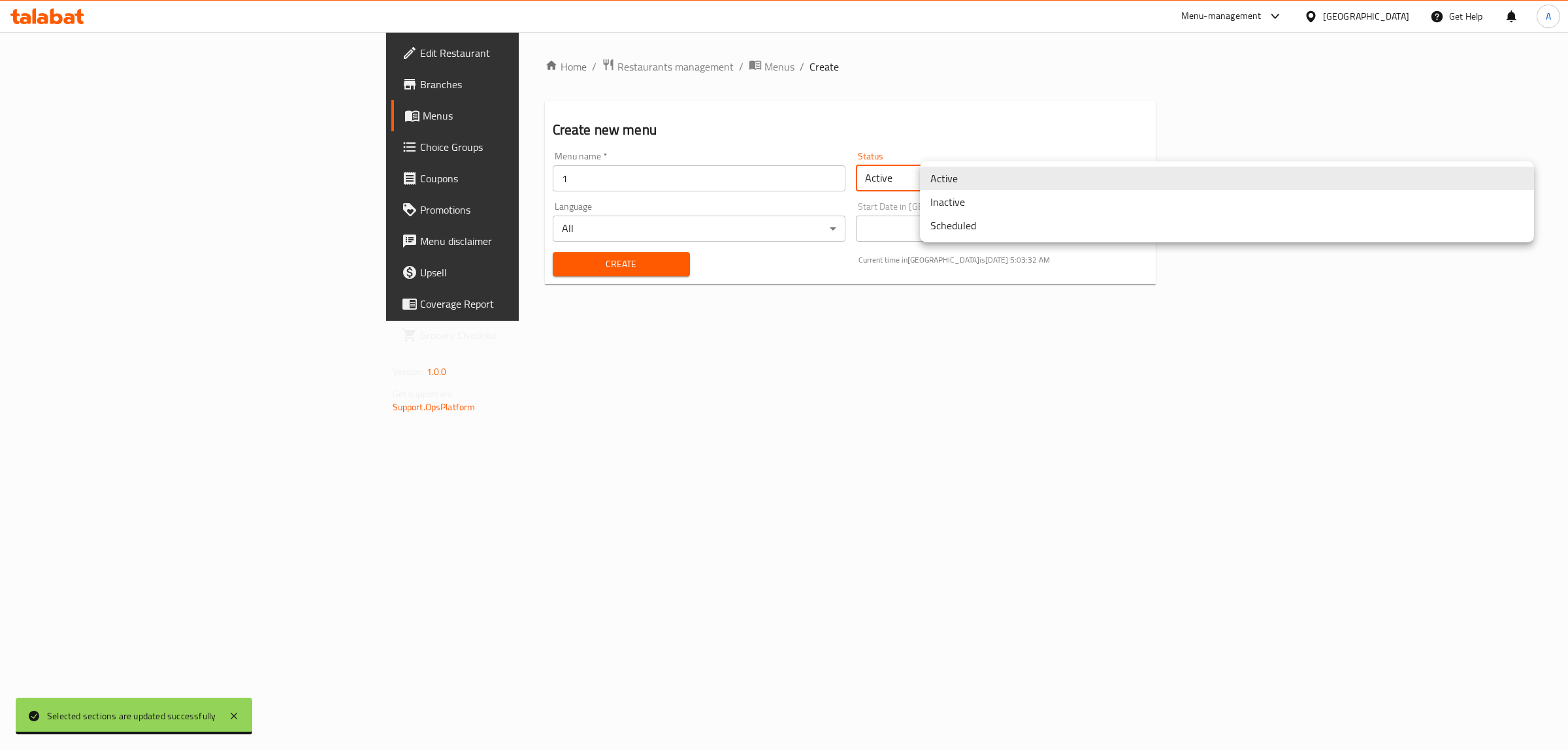
click at [1022, 178] on body "Selected sections are updated successfully ​ Menu-management Qatar Get Help A E…" at bounding box center [784, 391] width 1568 height 718
click at [965, 202] on li "Inactive" at bounding box center [1226, 201] width 614 height 23
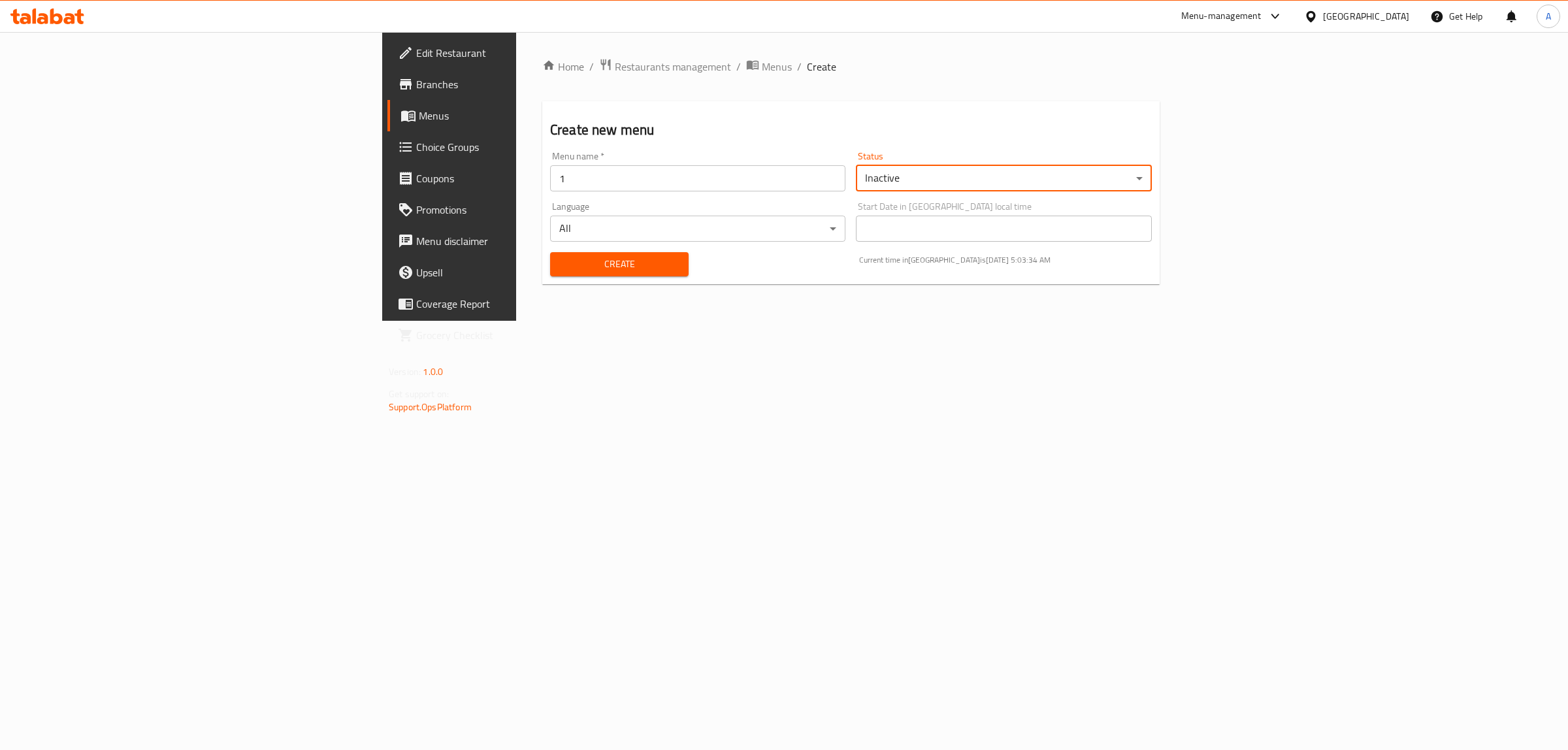
click at [561, 264] on span "Create" at bounding box center [619, 264] width 118 height 17
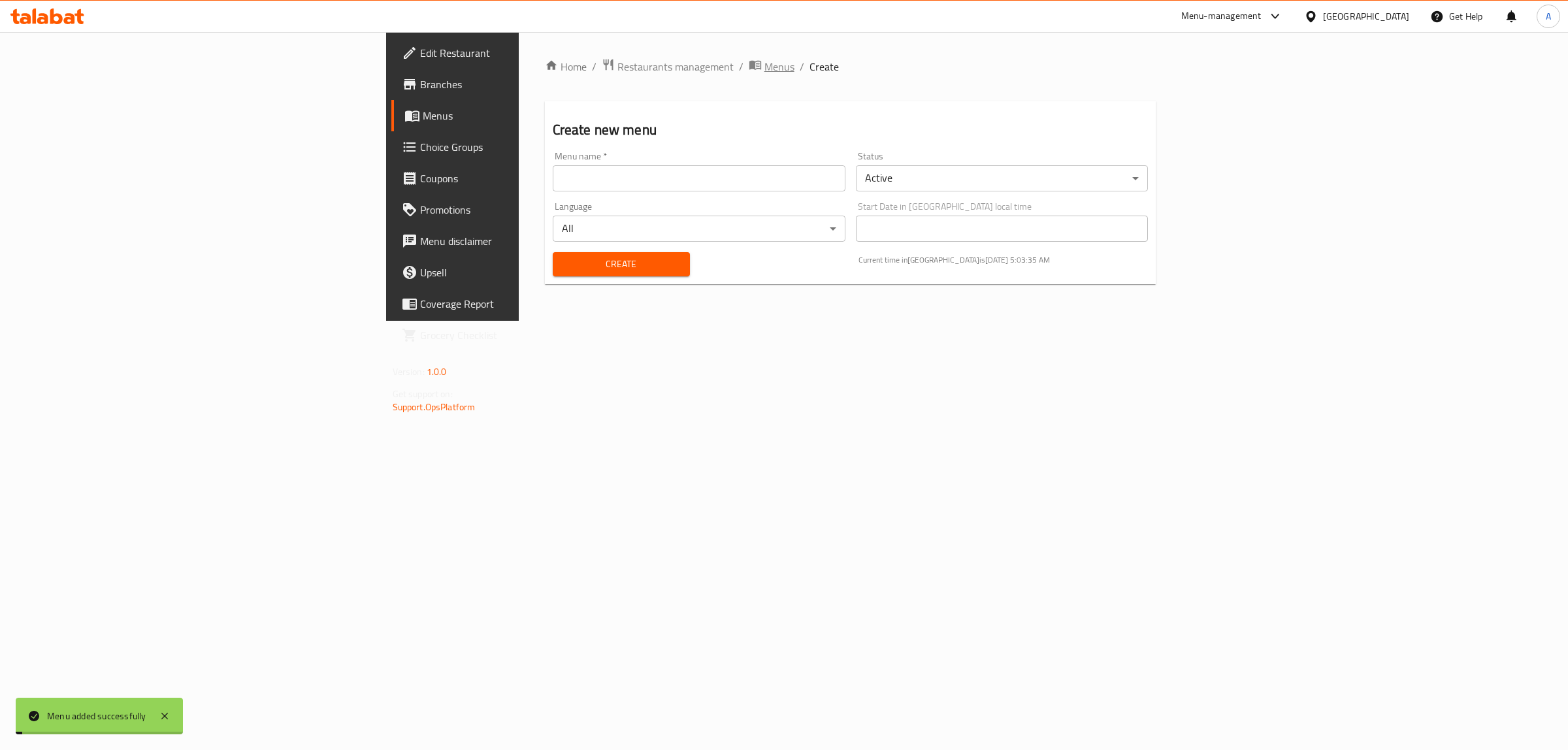
click at [755, 63] on icon "breadcrumb" at bounding box center [757, 65] width 4 height 5
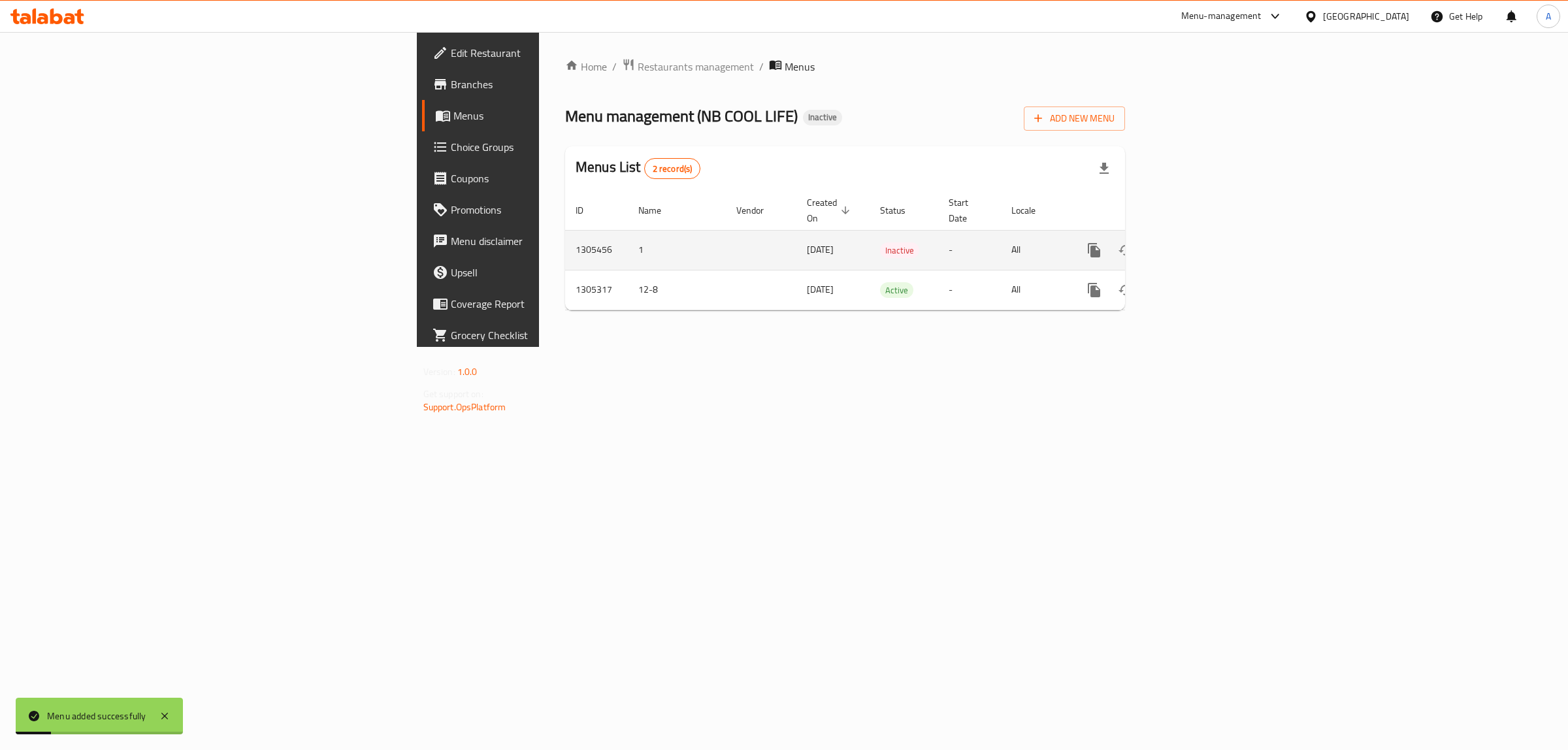
click at [1197, 242] on icon "enhanced table" at bounding box center [1188, 249] width 16 height 16
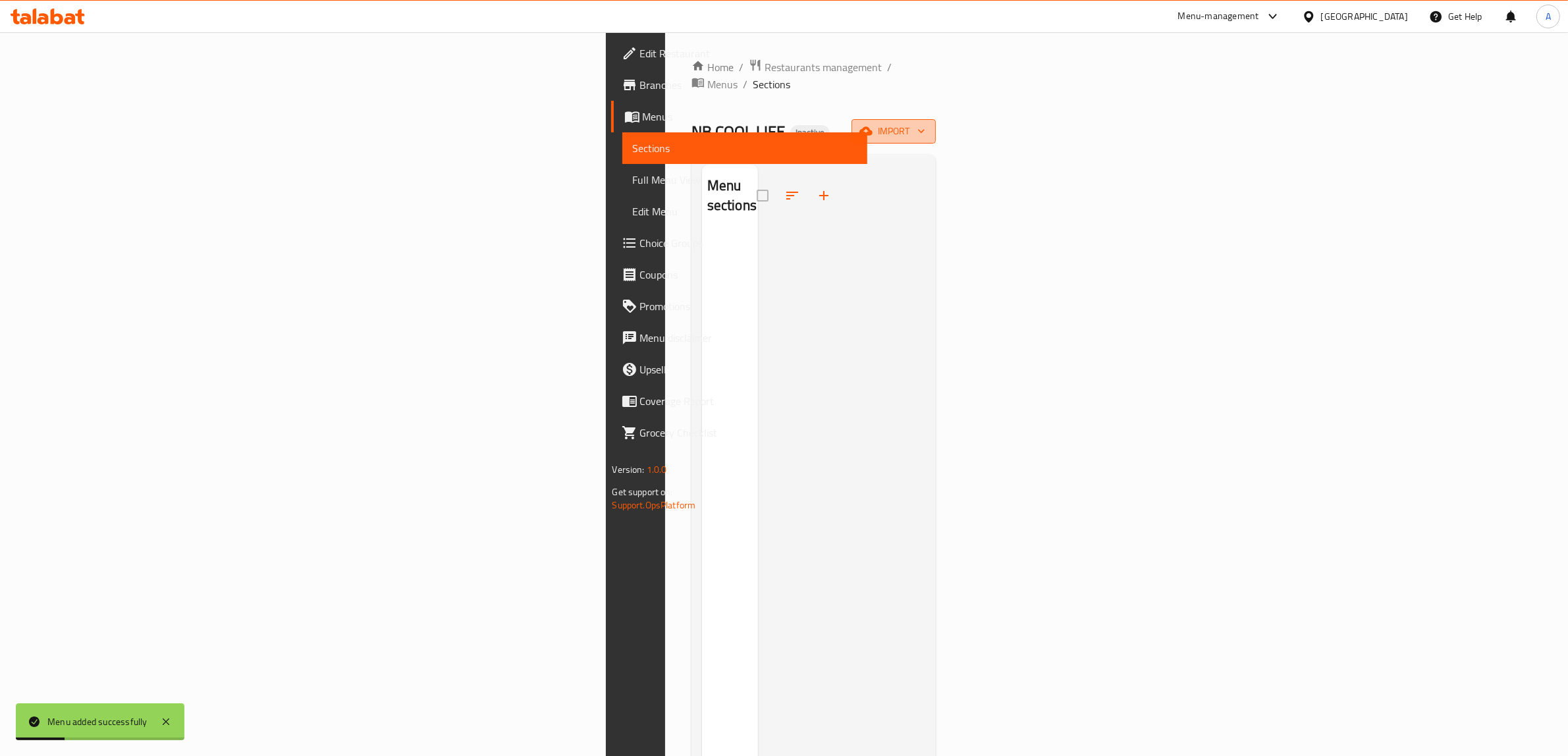
click at [925, 123] on span "import" at bounding box center [893, 131] width 64 height 17
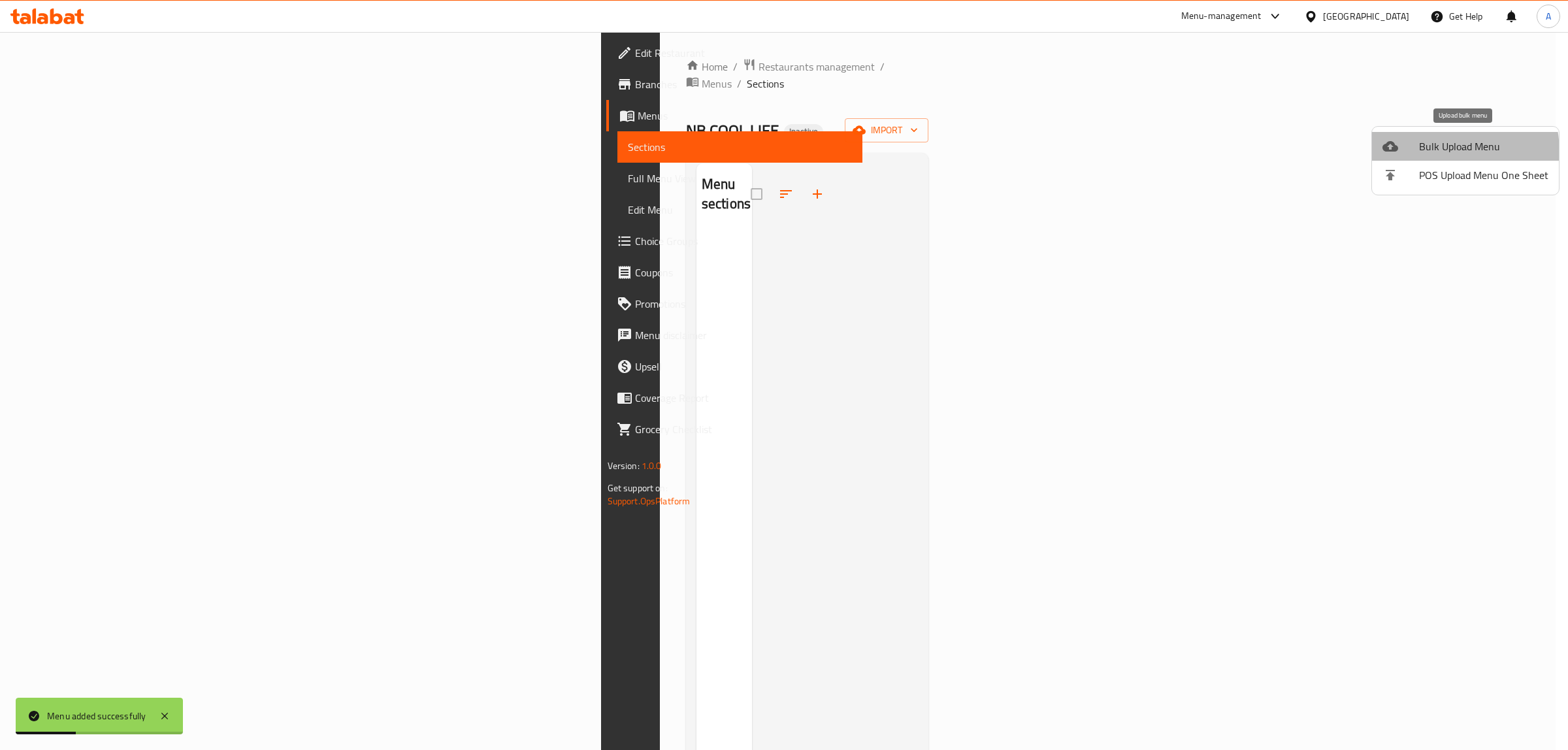
click at [1406, 154] on li "Bulk Upload Menu" at bounding box center [1465, 146] width 187 height 29
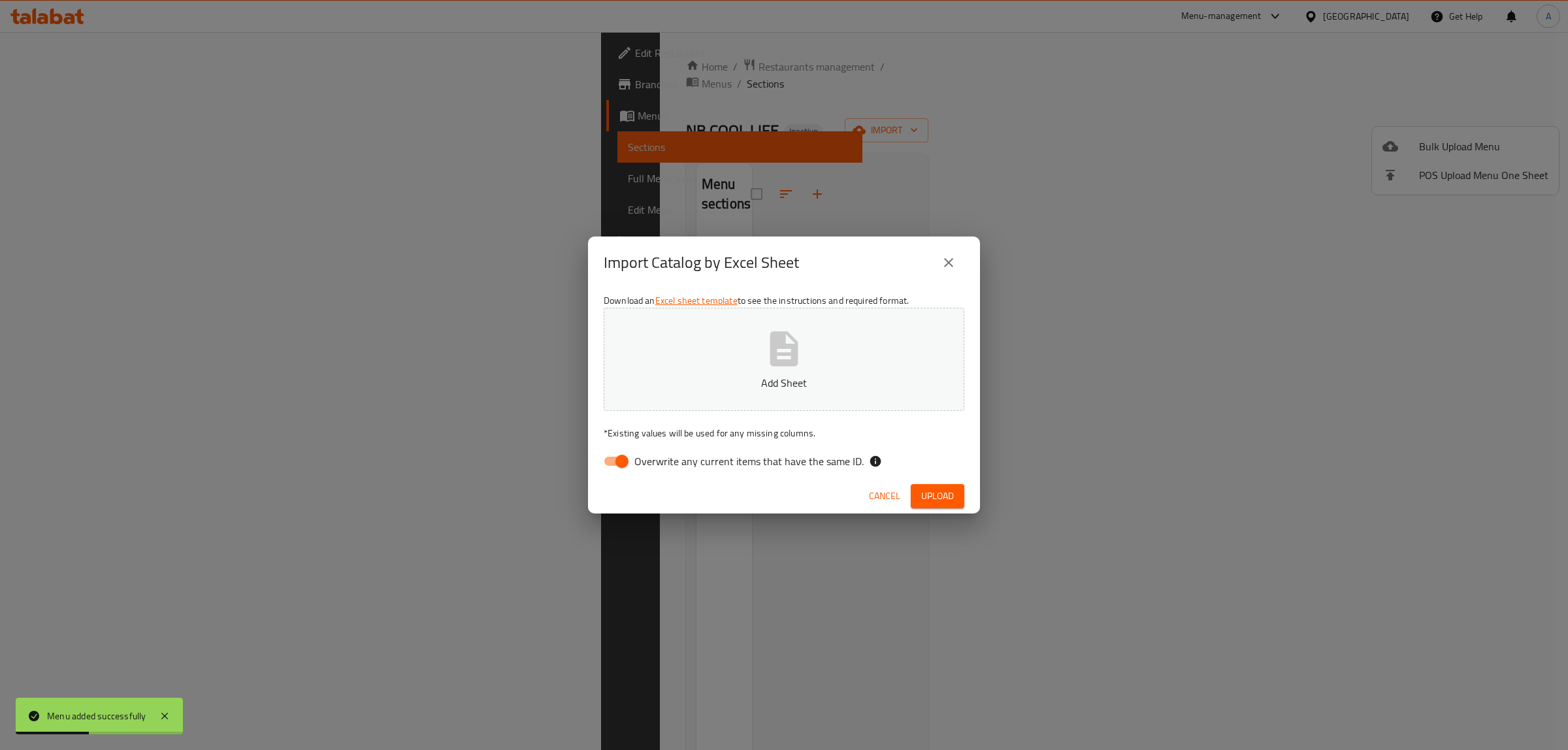
click at [680, 459] on span "Overwrite any current items that have the same ID." at bounding box center [749, 461] width 230 height 16
click at [659, 459] on input "Overwrite any current items that have the same ID." at bounding box center [622, 461] width 75 height 25
checkbox input "false"
click at [678, 386] on p "Add Sheet" at bounding box center [784, 382] width 320 height 16
click at [939, 501] on span "Upload" at bounding box center [937, 496] width 32 height 17
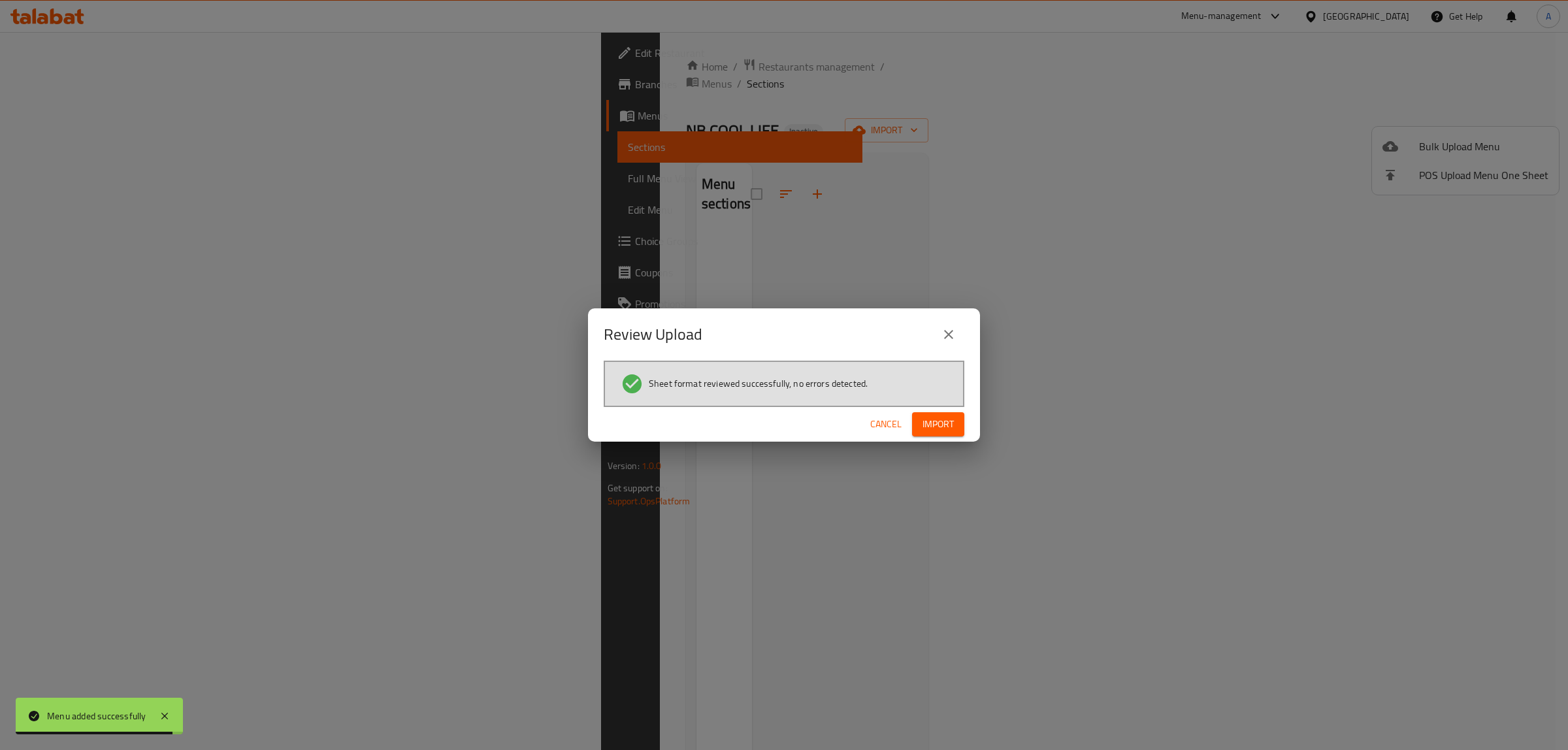
click at [950, 413] on button "Import" at bounding box center [938, 423] width 52 height 24
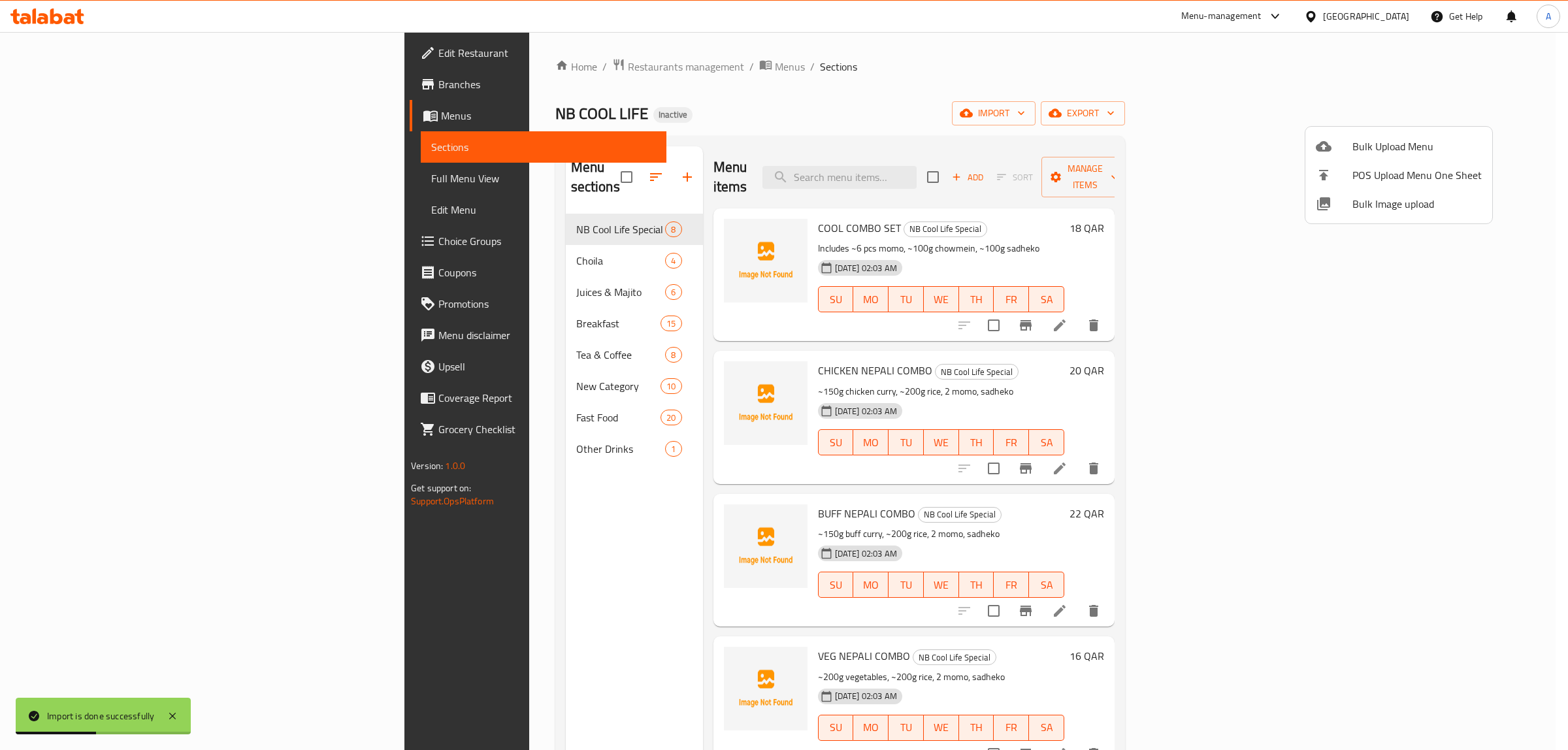
click at [442, 435] on div at bounding box center [784, 375] width 1568 height 750
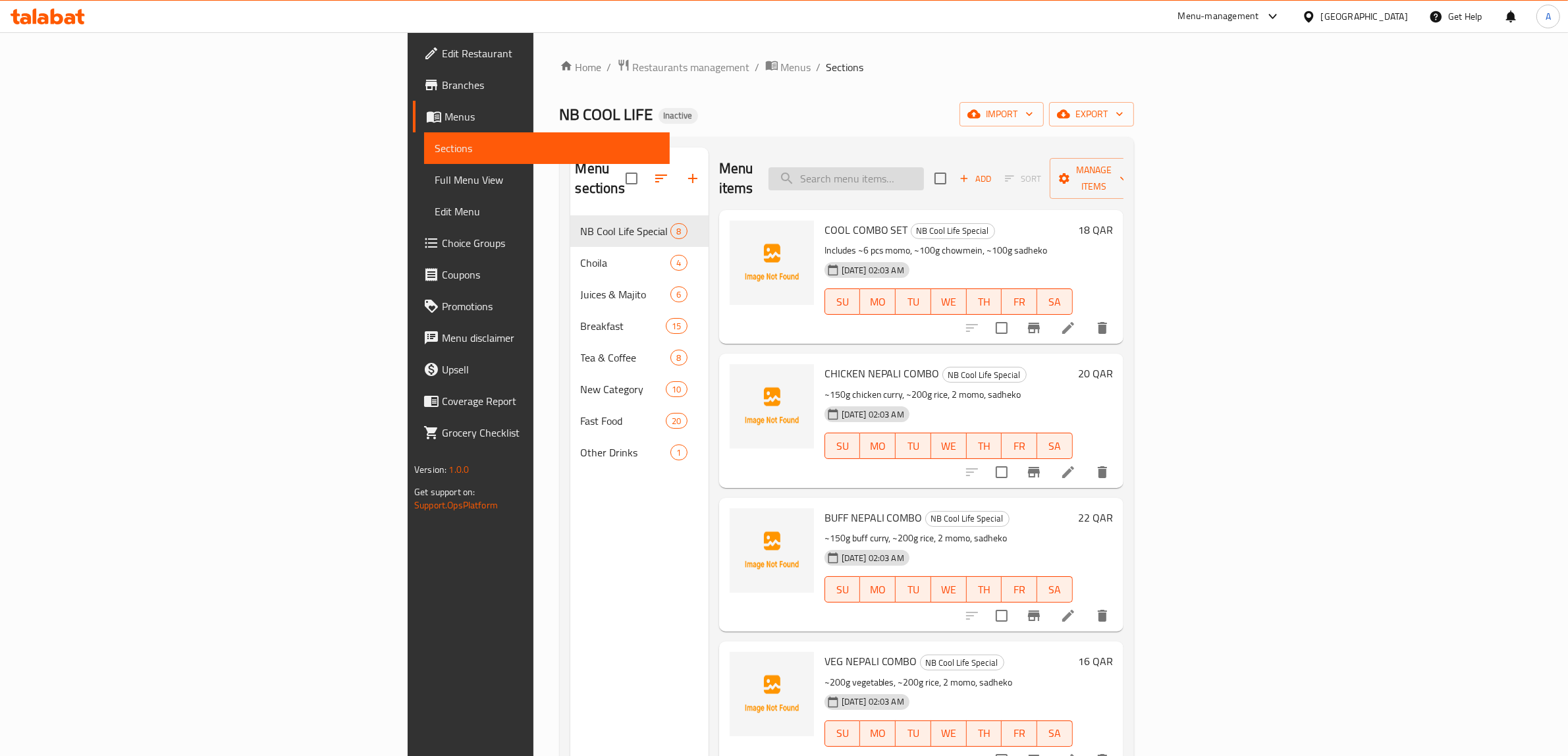
click at [924, 167] on input "search" at bounding box center [847, 179] width 155 height 23
paste input "HORLICKS"
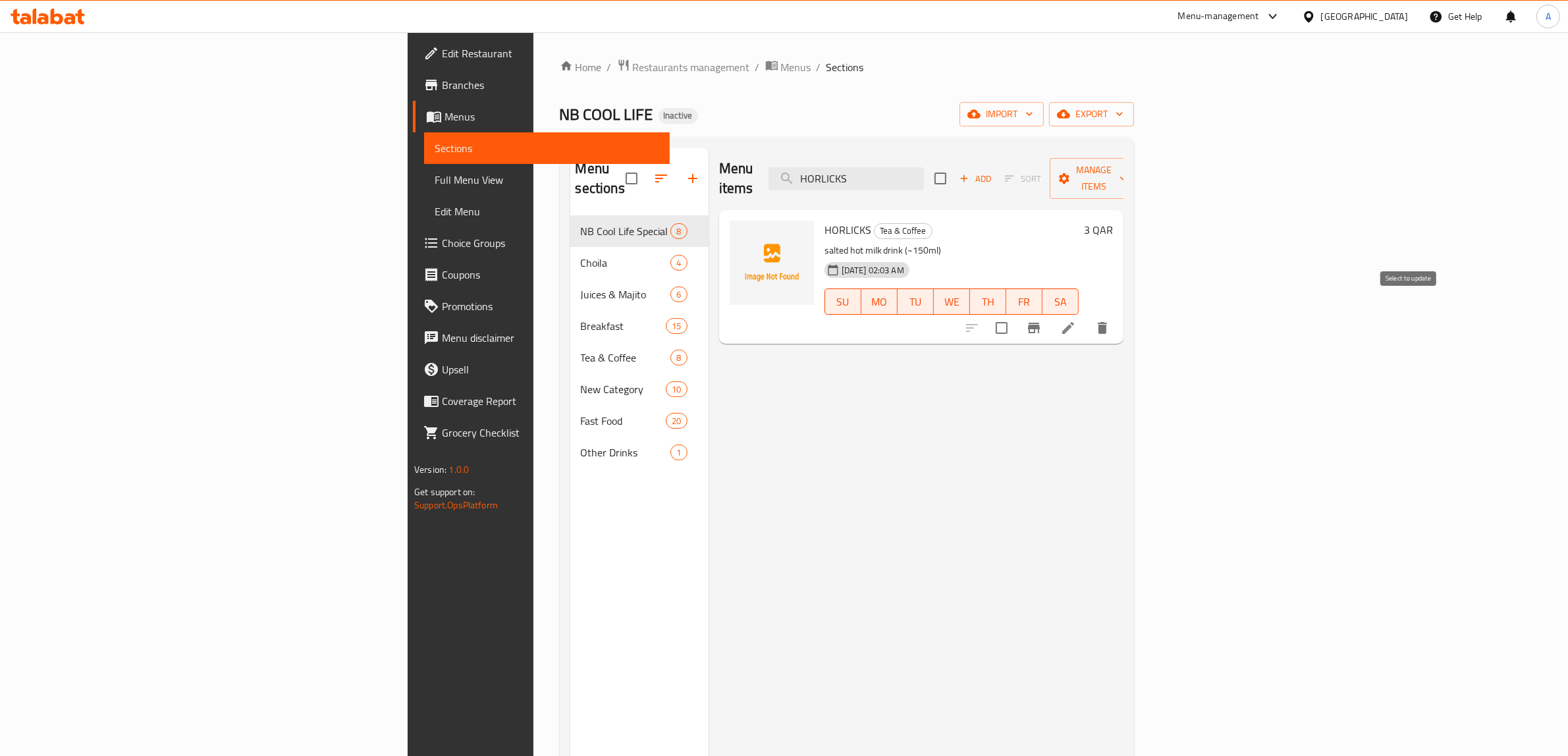
type input "HORLICKS"
click at [1016, 314] on input "checkbox" at bounding box center [1001, 327] width 28 height 28
checkbox input "true"
click at [1138, 158] on button "Manage items" at bounding box center [1094, 178] width 89 height 41
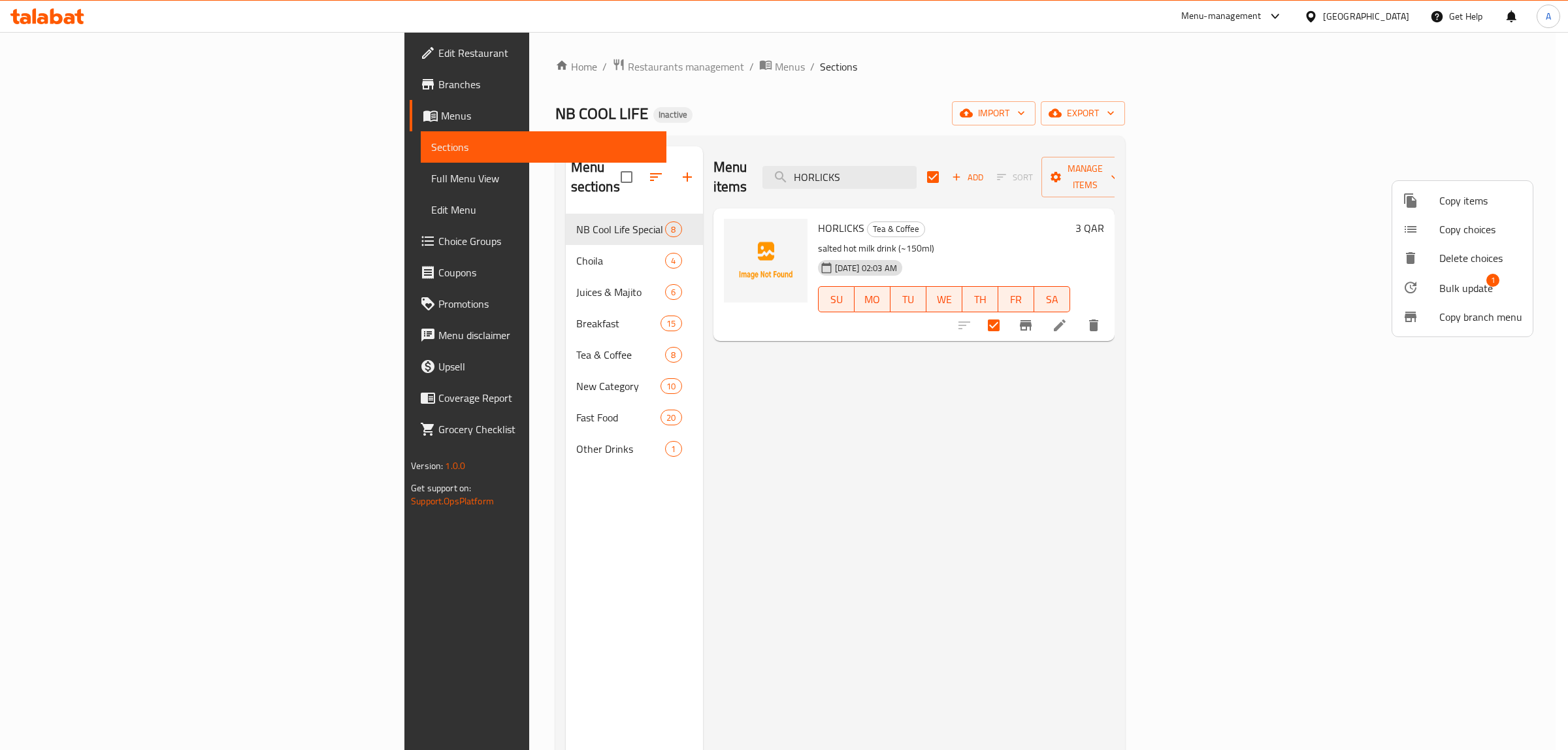
click at [69, 122] on div at bounding box center [784, 375] width 1568 height 750
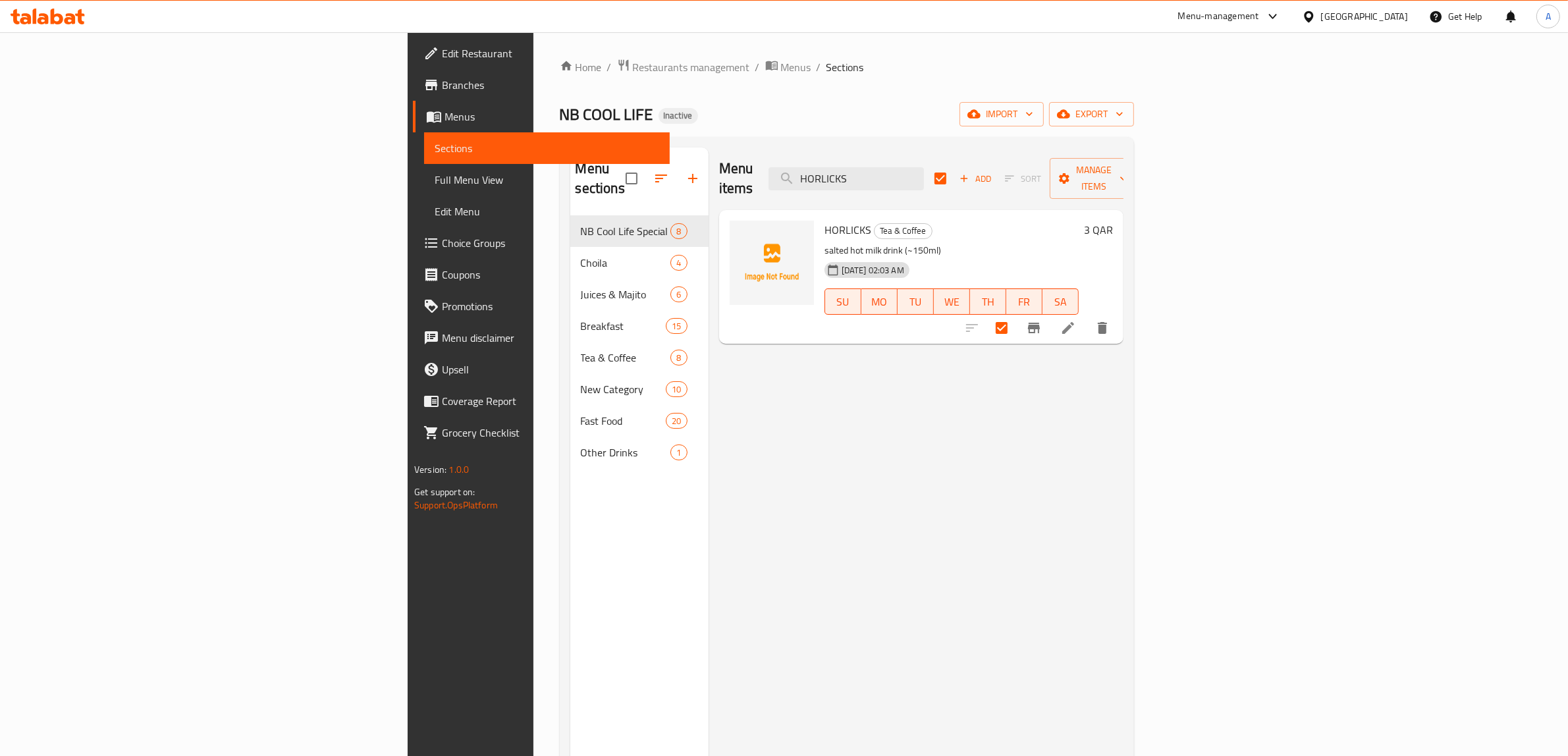
click at [445, 123] on span "Menus" at bounding box center [552, 116] width 215 height 16
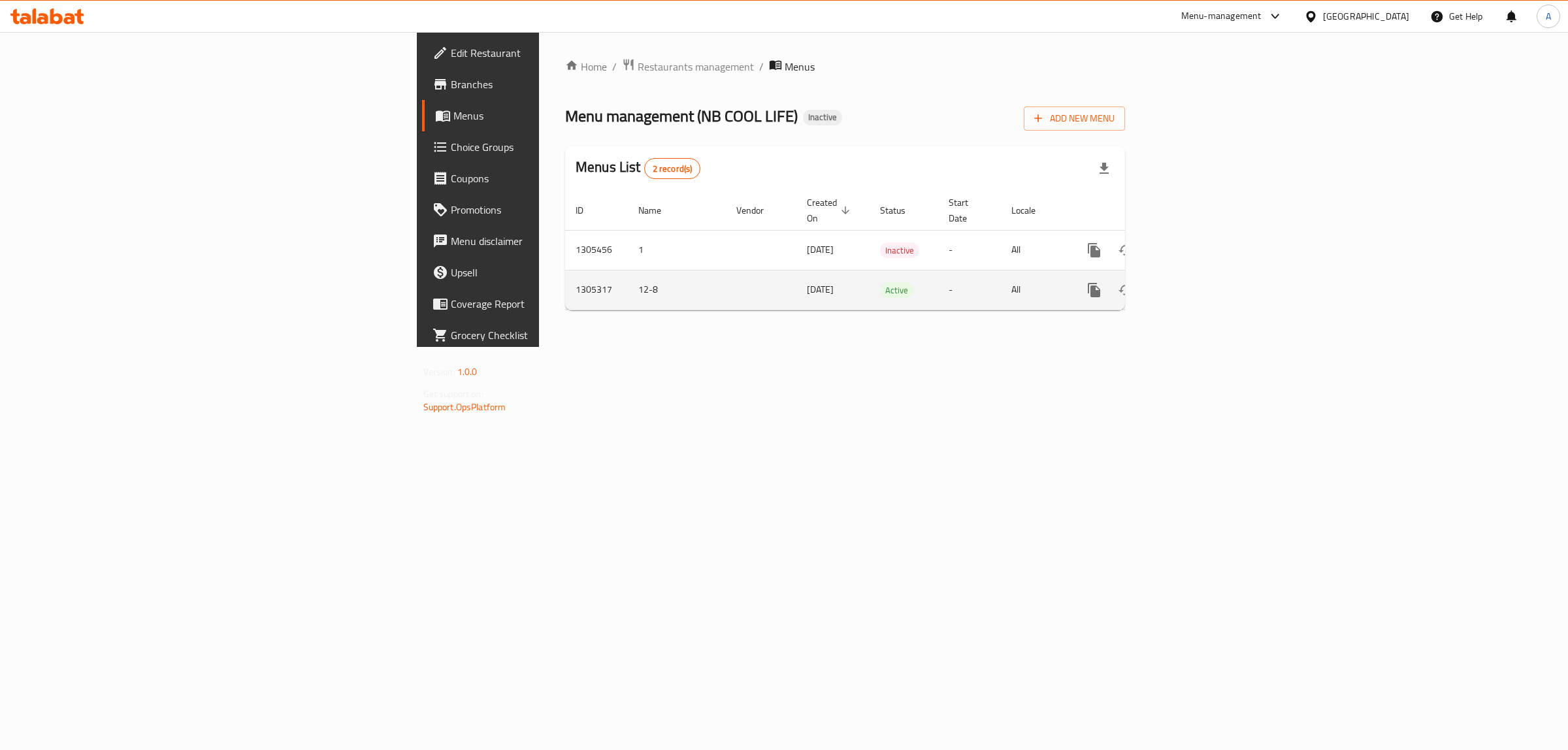
click at [939, 285] on td "Active" at bounding box center [904, 289] width 69 height 40
click at [1197, 282] on icon "enhanced table" at bounding box center [1188, 289] width 16 height 16
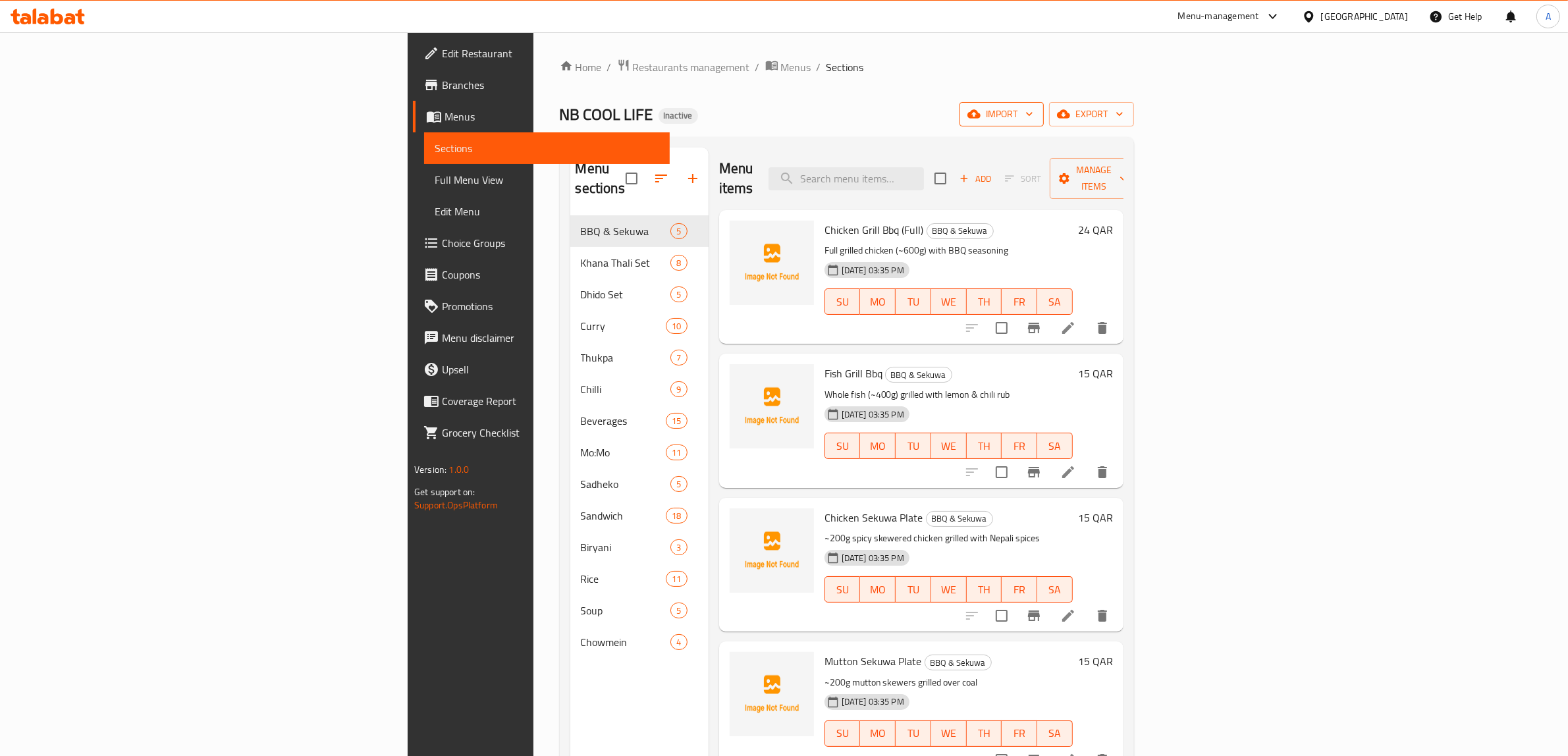
click at [1033, 110] on span "import" at bounding box center [1002, 114] width 64 height 17
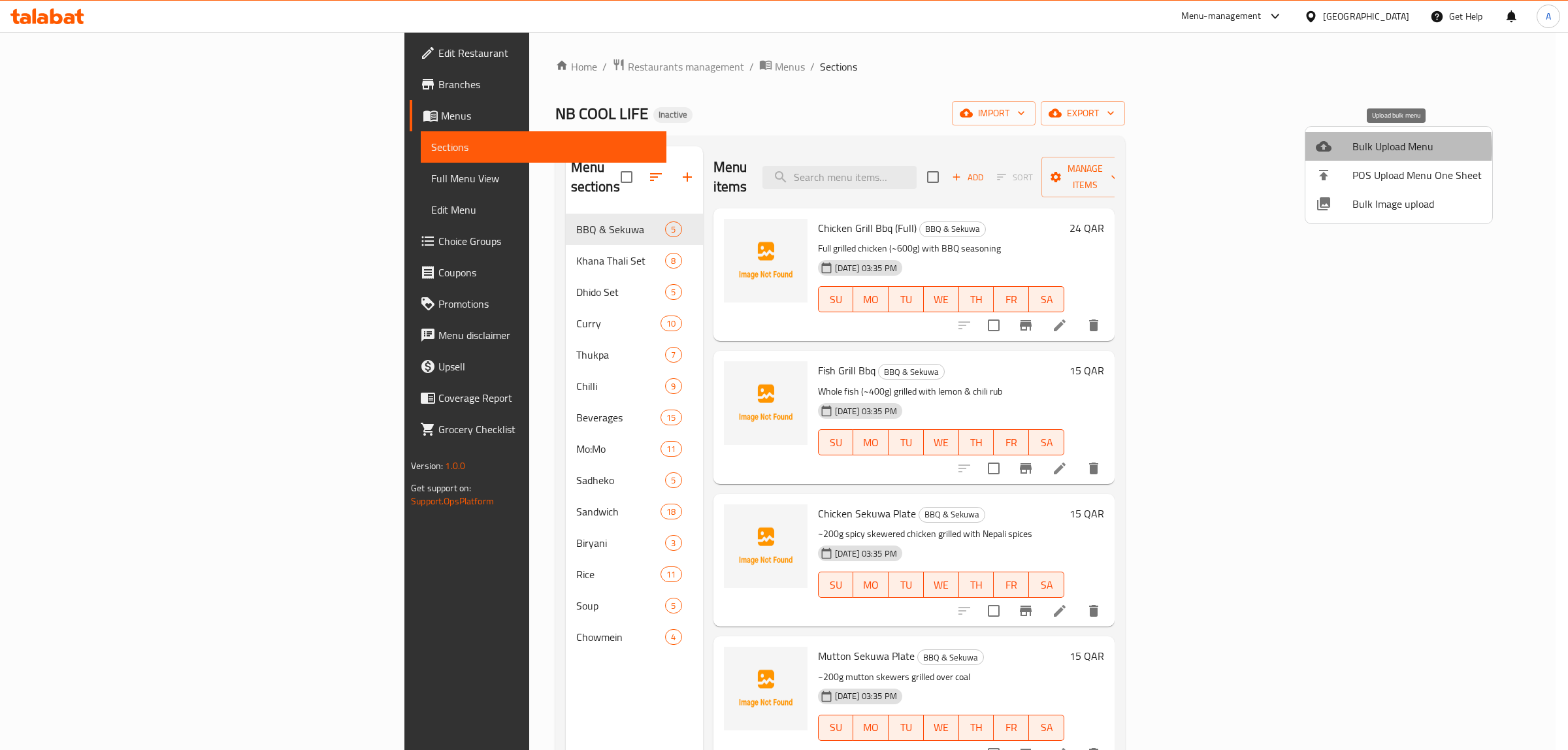
click at [1366, 149] on span "Bulk Upload Menu" at bounding box center [1417, 146] width 129 height 16
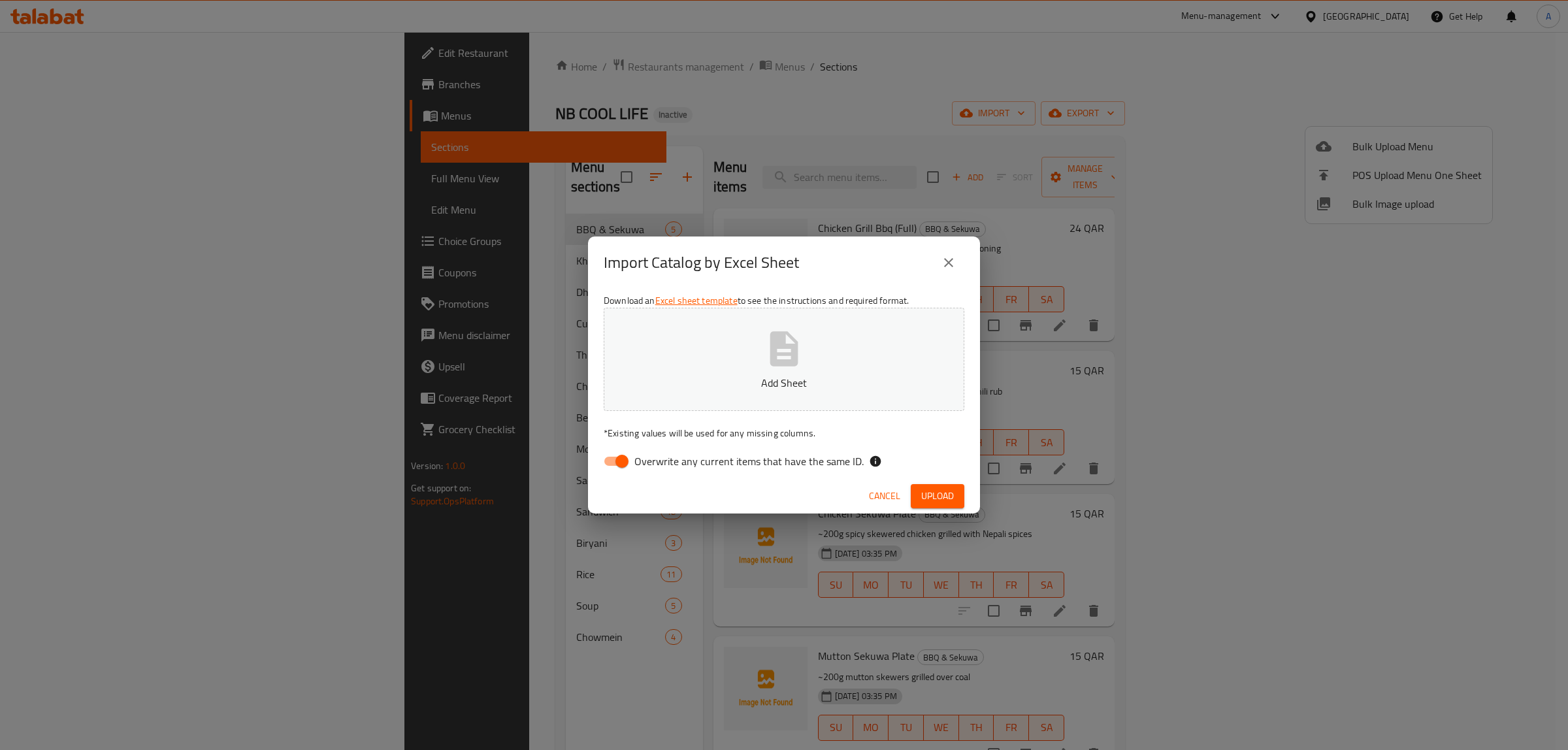
click at [651, 453] on span "Overwrite any current items that have the same ID." at bounding box center [749, 461] width 230 height 16
click at [651, 452] on input "Overwrite any current items that have the same ID." at bounding box center [622, 461] width 75 height 25
checkbox input "false"
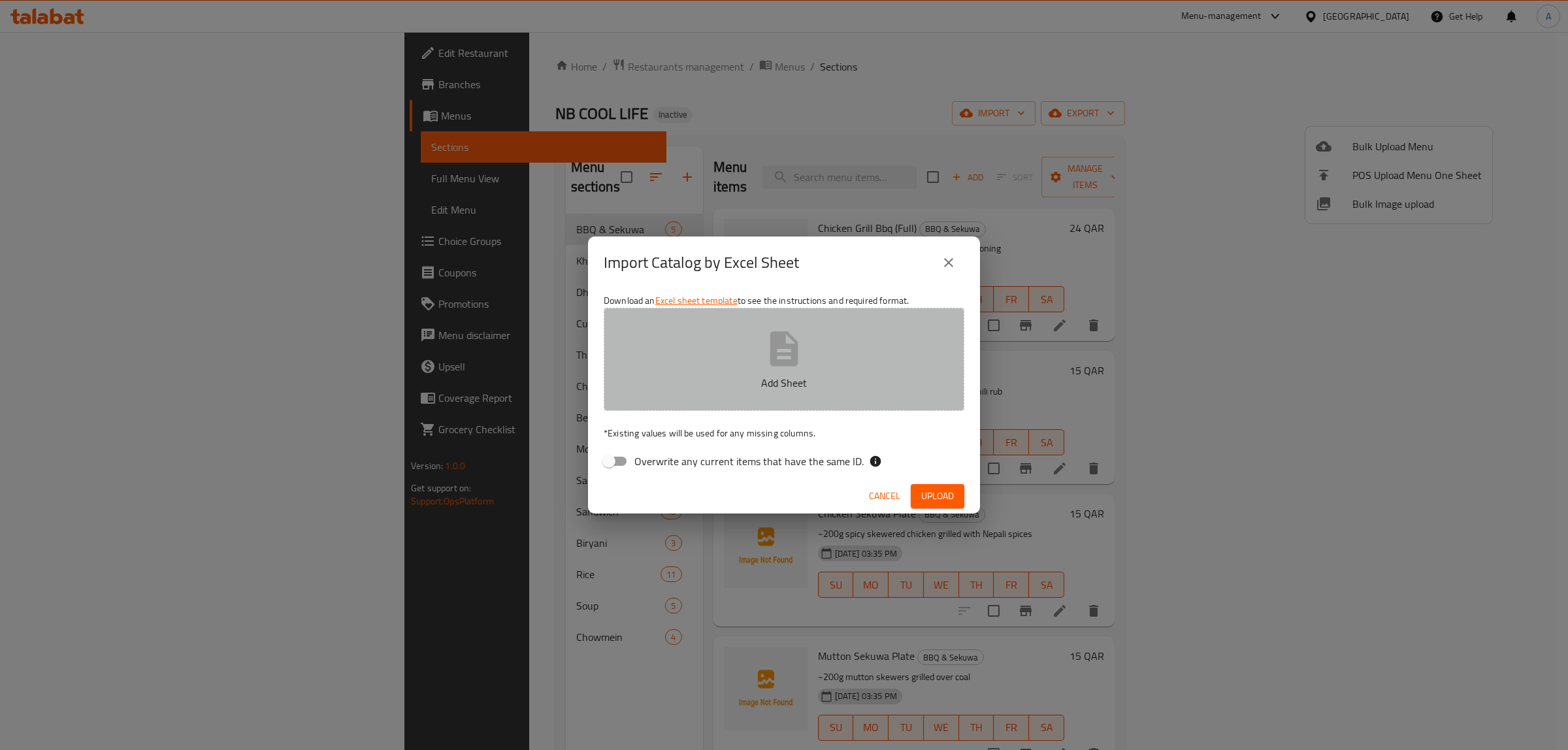
click at [720, 384] on p "Add Sheet" at bounding box center [784, 382] width 320 height 16
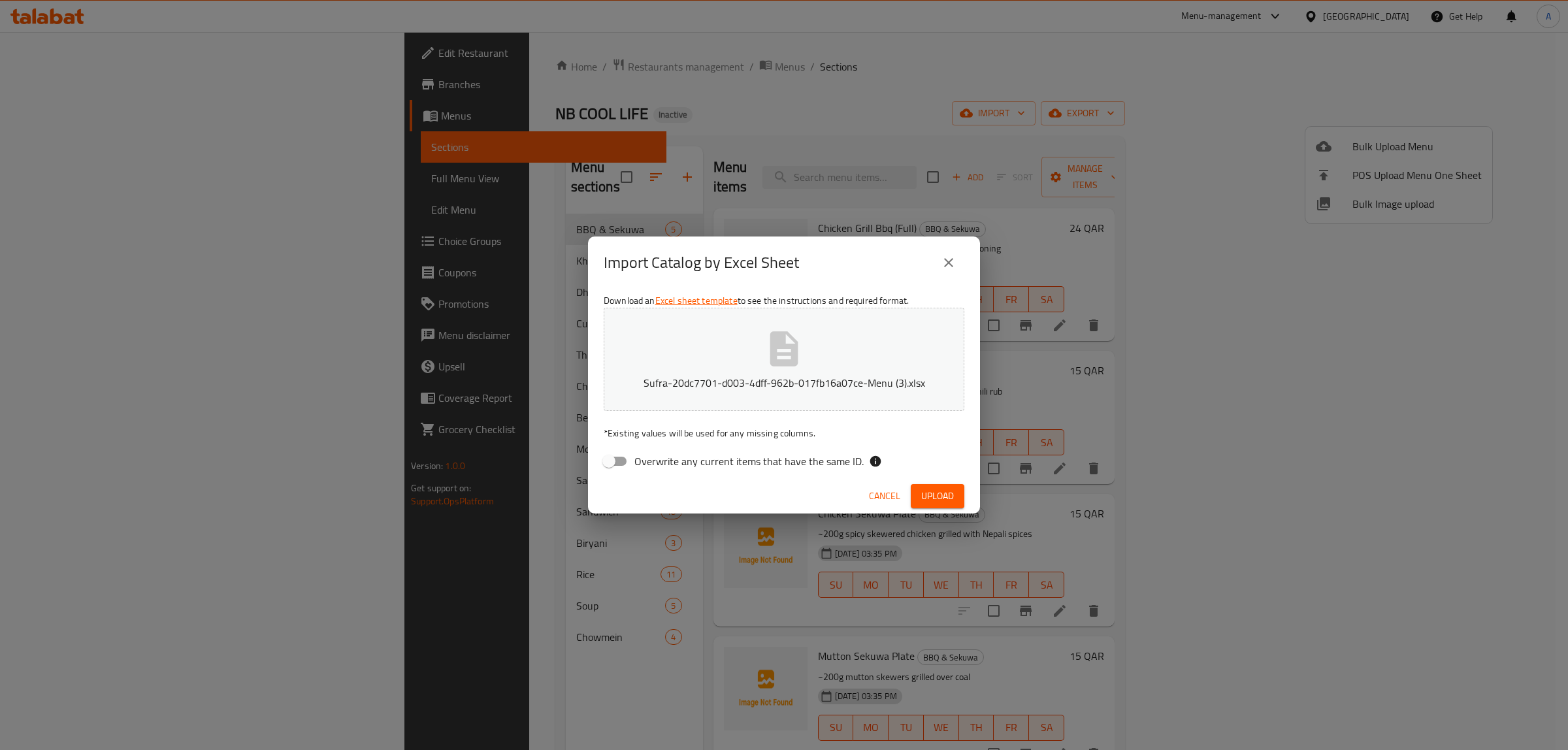
click at [954, 491] on span "Upload" at bounding box center [937, 496] width 32 height 17
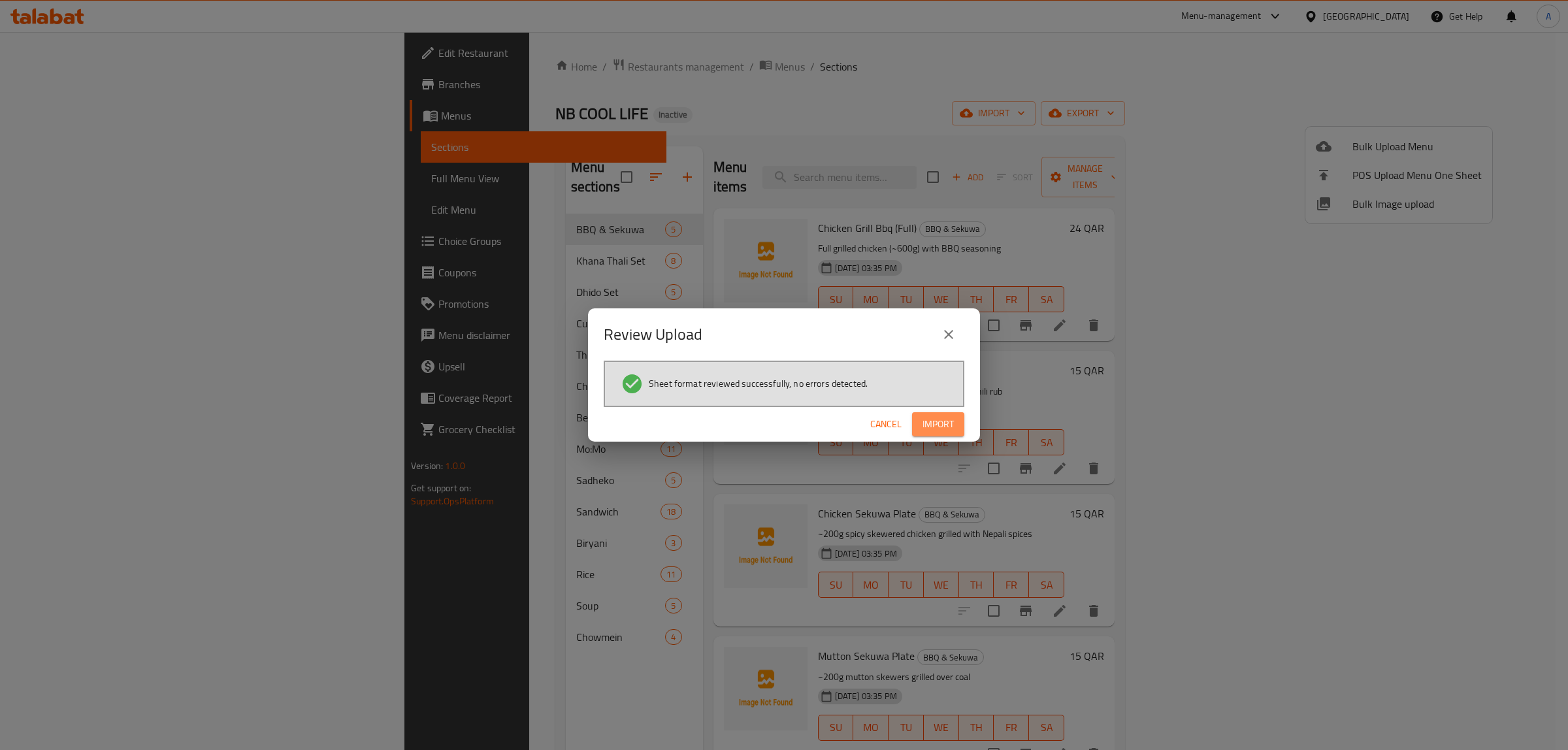
click at [943, 422] on span "Import" at bounding box center [939, 424] width 32 height 17
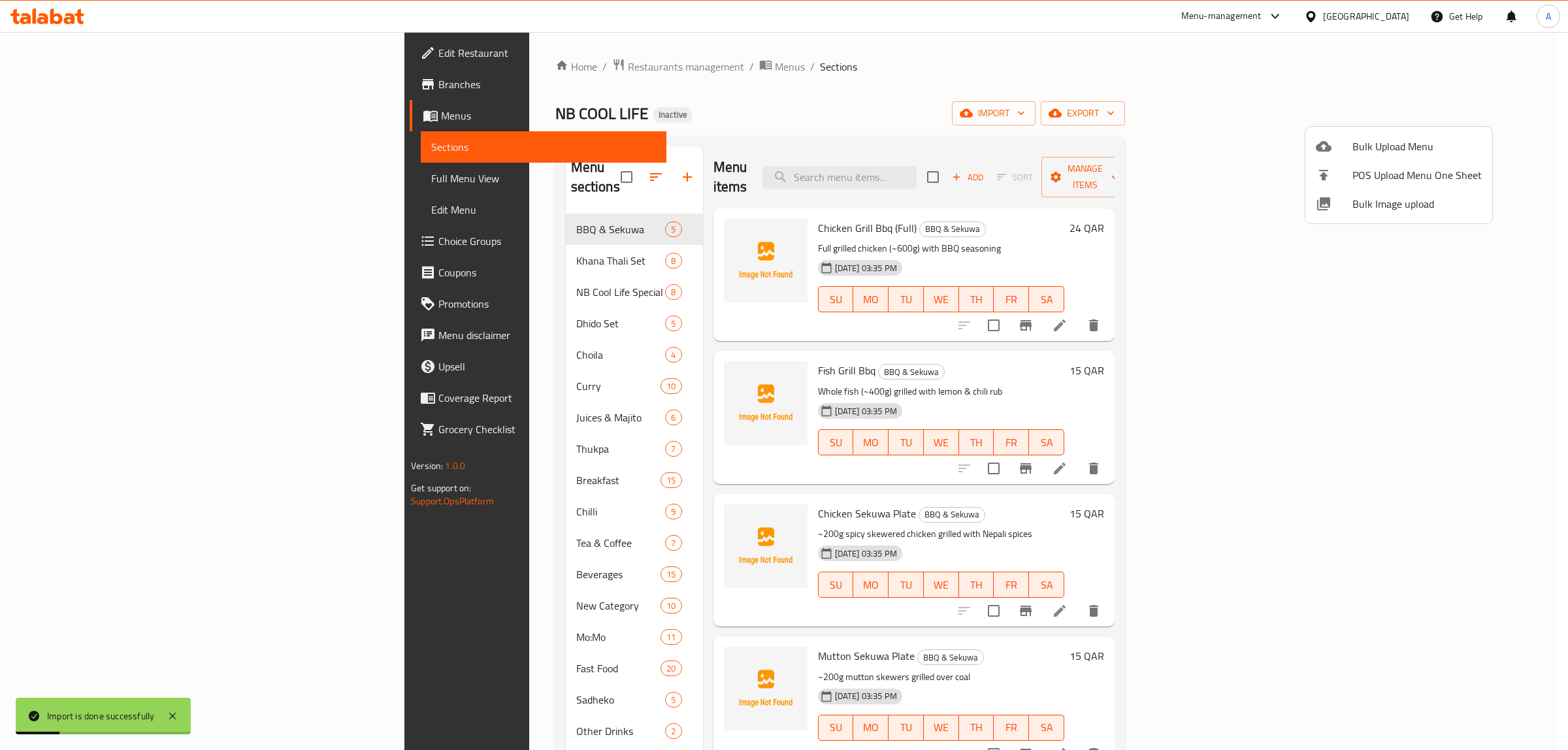
click at [761, 119] on div at bounding box center [784, 375] width 1568 height 750
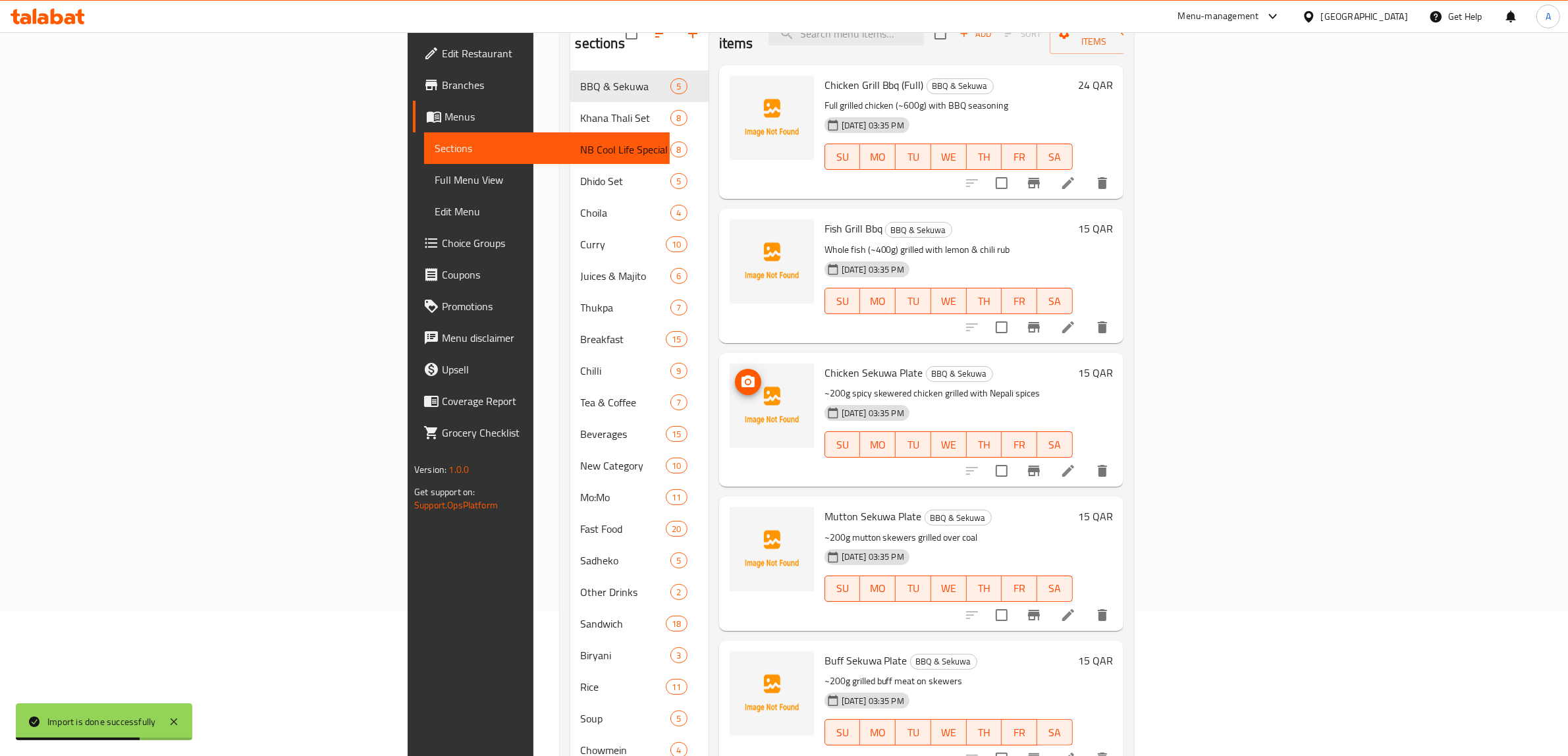
scroll to position [165, 0]
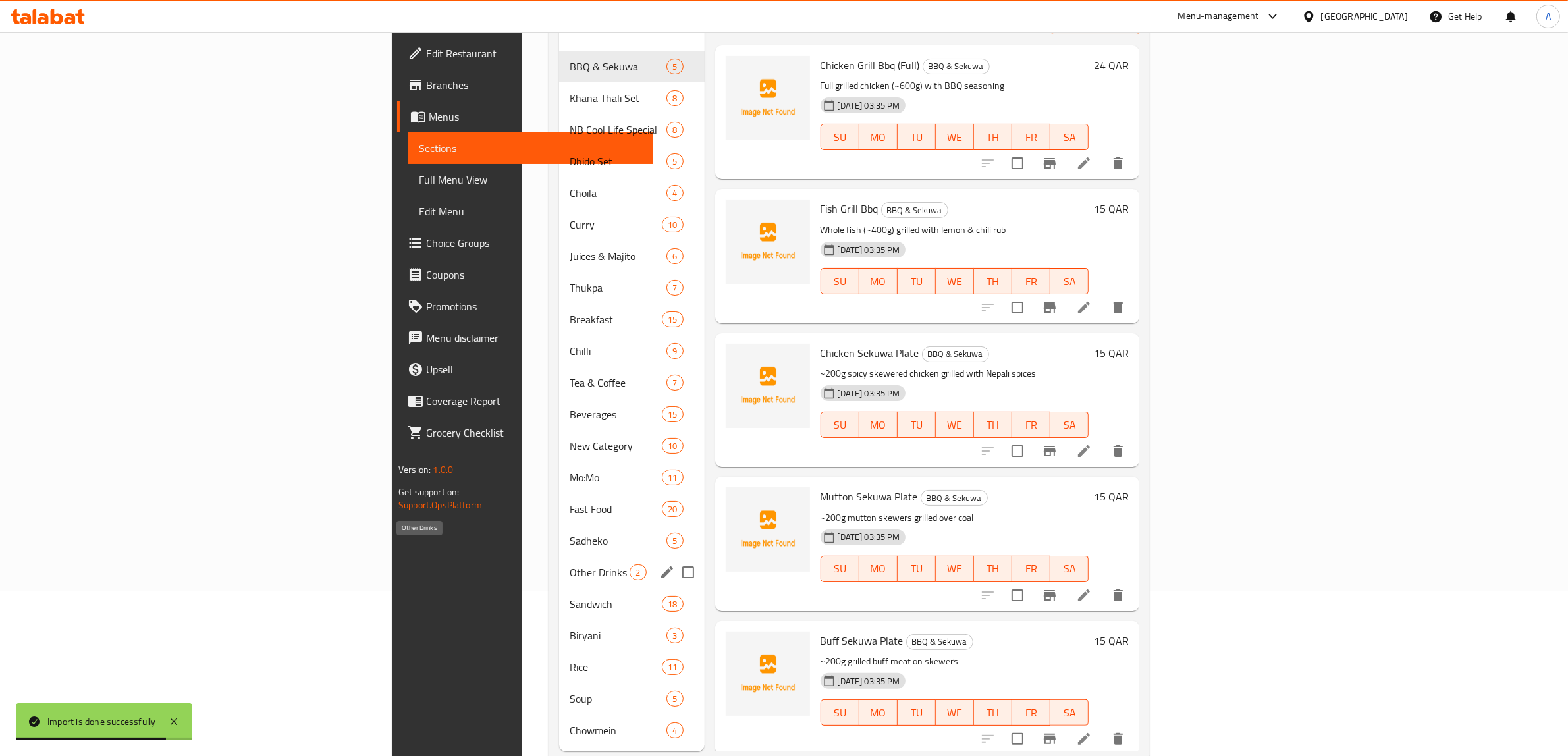
click at [559, 556] on div "Other Drinks 2" at bounding box center [631, 572] width 145 height 32
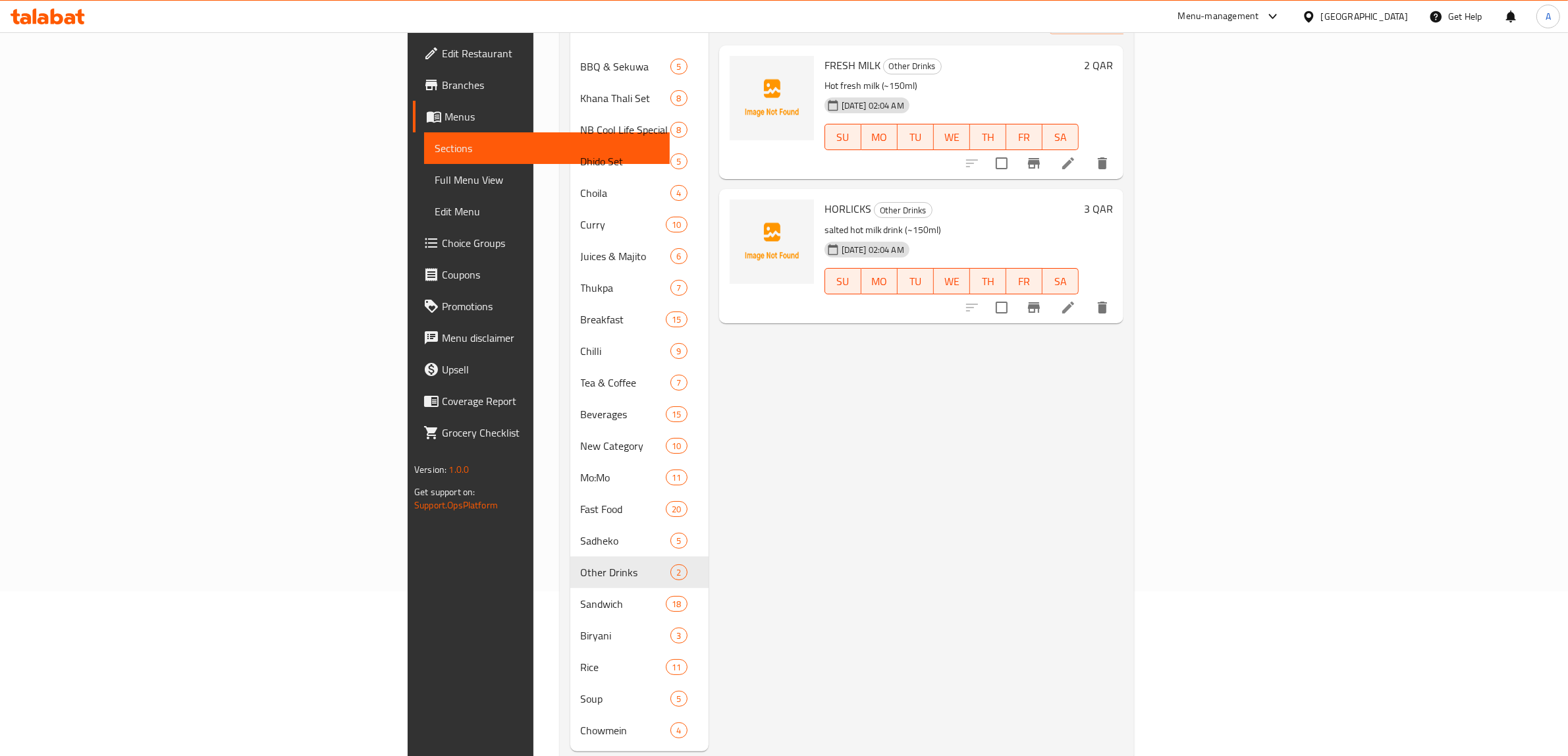
click at [435, 179] on span "Full Menu View" at bounding box center [547, 180] width 225 height 16
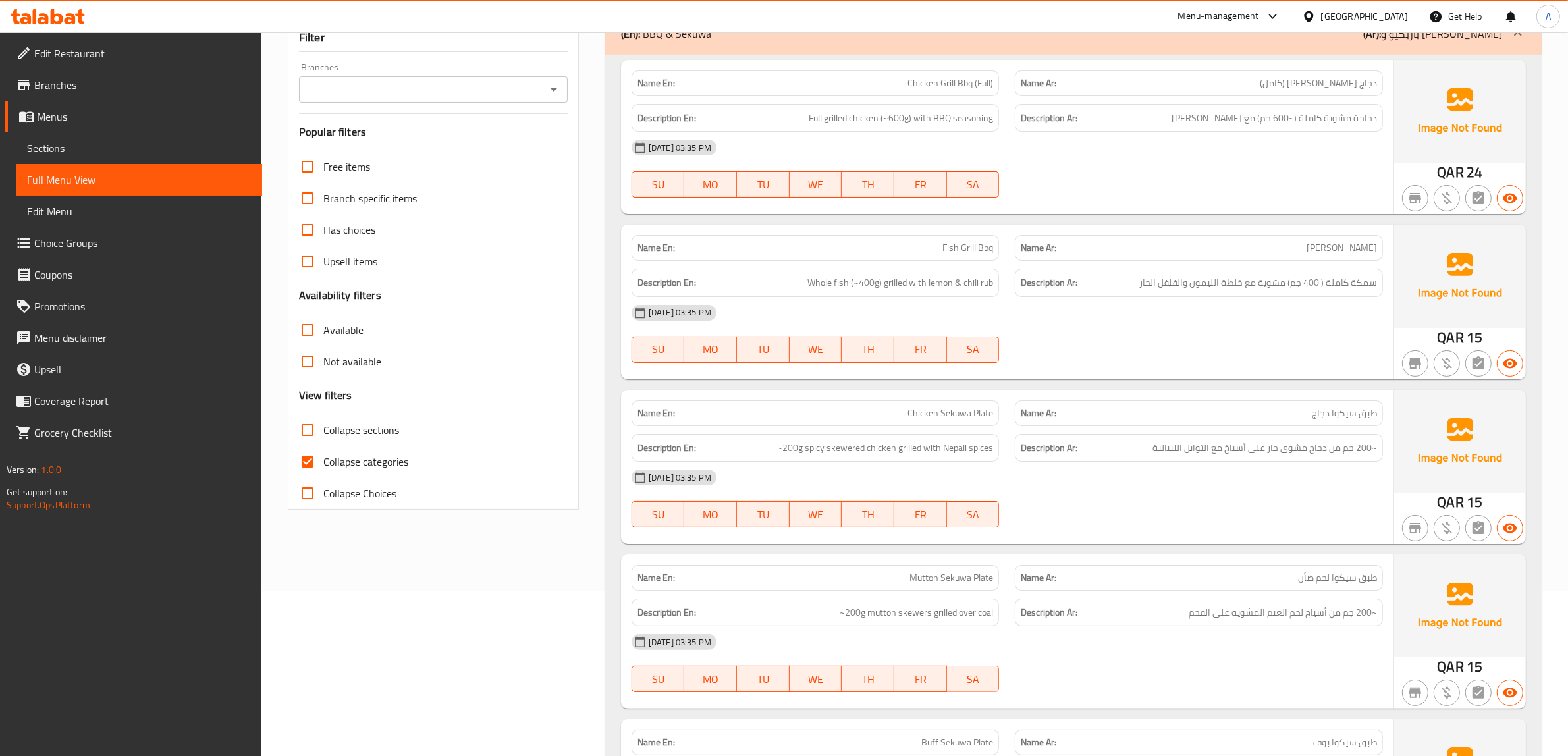
click at [353, 464] on span "Collapse categories" at bounding box center [366, 461] width 85 height 16
click at [323, 464] on input "Collapse categories" at bounding box center [308, 461] width 32 height 32
checkbox input "false"
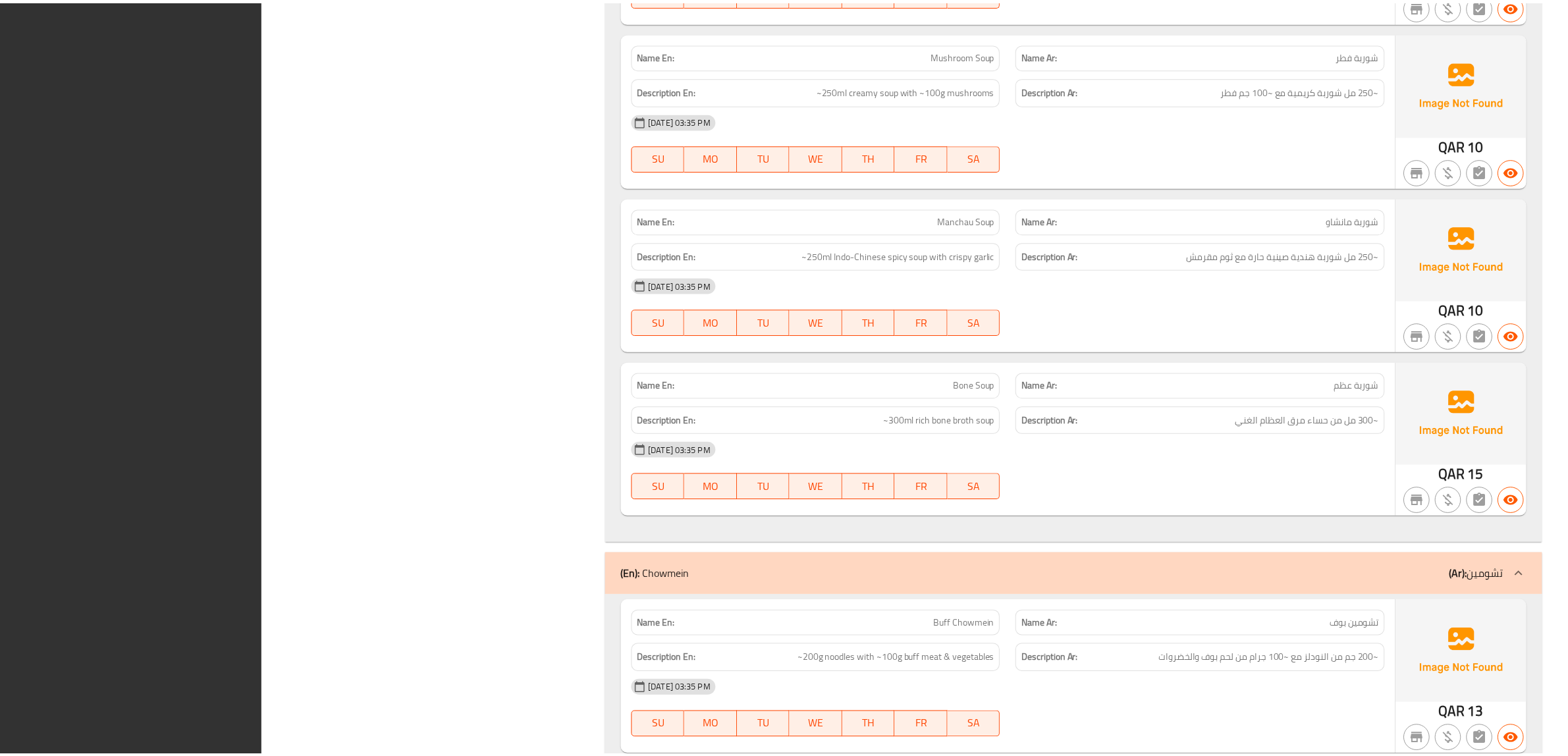
scroll to position [32186, 0]
